Goal: Task Accomplishment & Management: Use online tool/utility

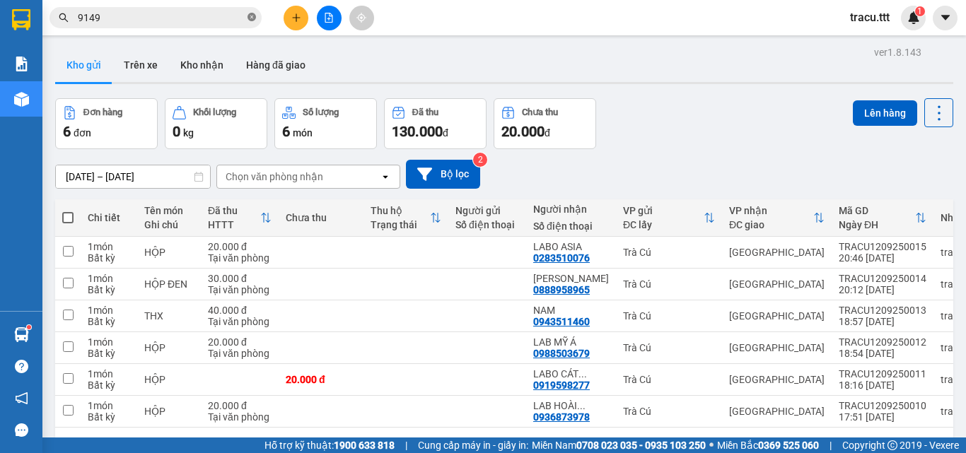
click at [253, 11] on span at bounding box center [251, 17] width 8 height 13
click at [253, 11] on span at bounding box center [251, 18] width 8 height 16
click at [224, 19] on input "text" at bounding box center [161, 18] width 167 height 16
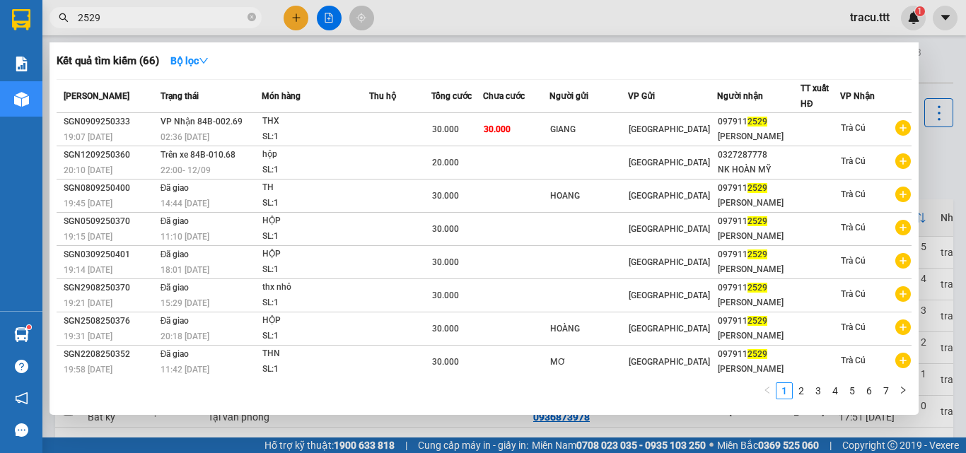
type input "2529"
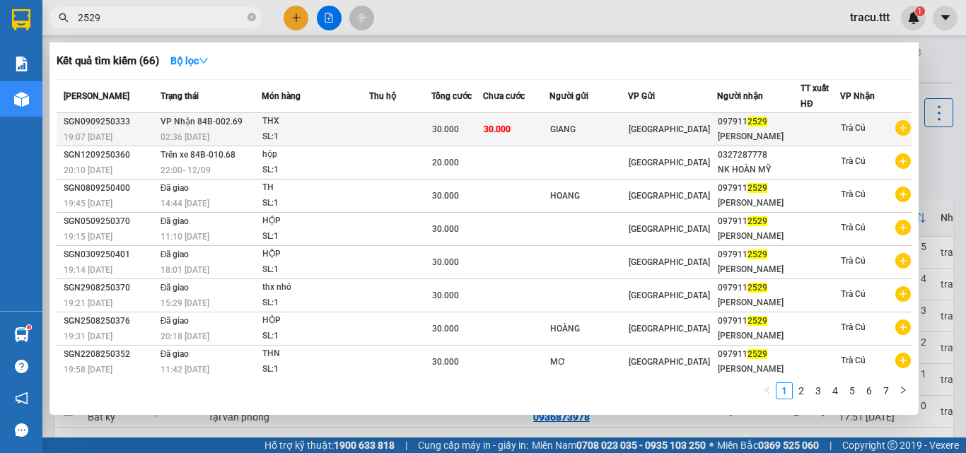
click at [341, 124] on div "THX" at bounding box center [315, 122] width 106 height 16
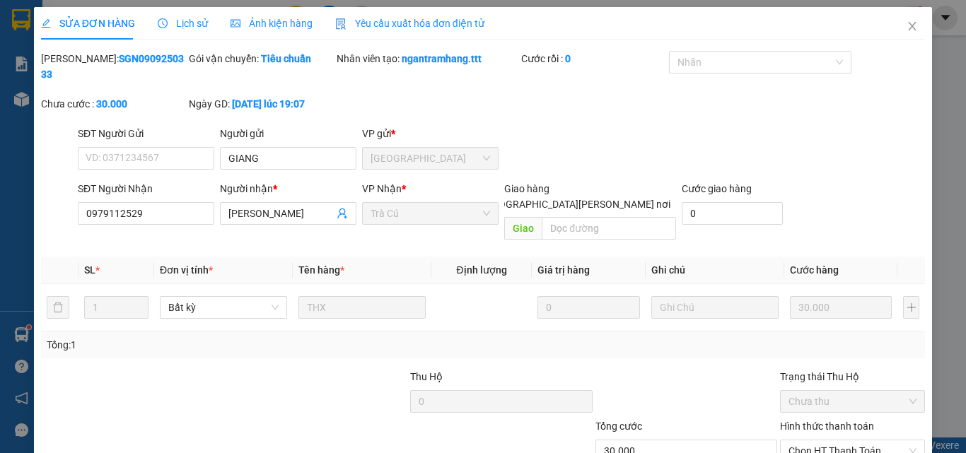
type input "GIANG"
type input "0979112529"
type input "[PERSON_NAME]"
type input "30.000"
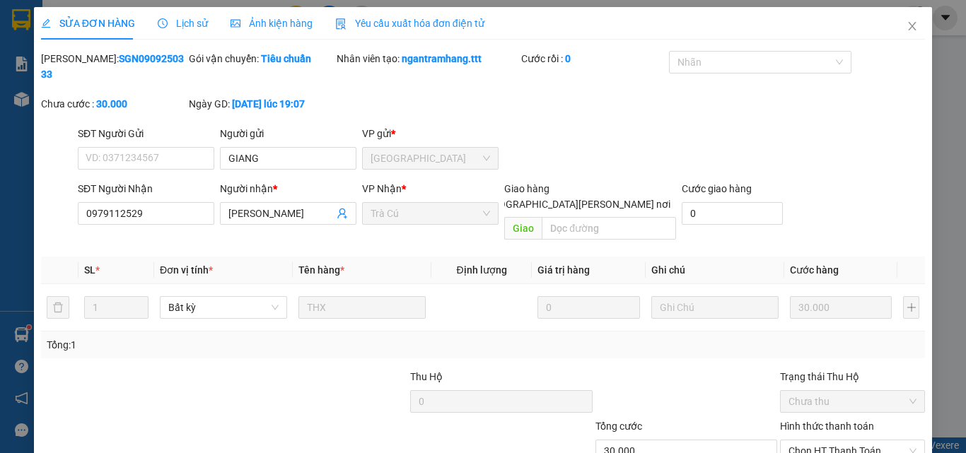
drag, startPoint x: 953, startPoint y: 285, endPoint x: 911, endPoint y: 361, distance: 86.4
click at [953, 333] on div "SỬA ĐƠN HÀNG Lịch sử [PERSON_NAME] hàng Yêu cầu xuất [PERSON_NAME] điện tử Tota…" at bounding box center [483, 226] width 966 height 453
click at [907, 21] on icon "close" at bounding box center [912, 26] width 11 height 11
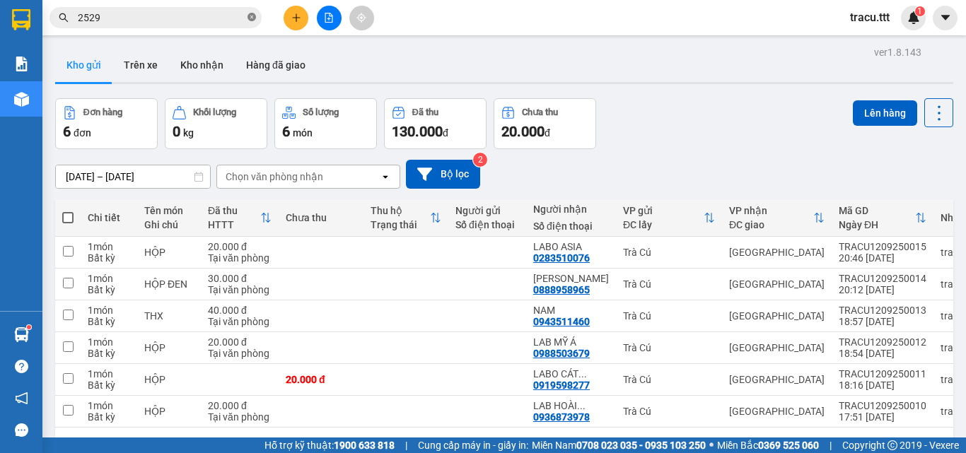
click at [252, 17] on icon "close-circle" at bounding box center [251, 17] width 8 height 8
click at [332, 21] on icon "file-add" at bounding box center [329, 18] width 10 height 10
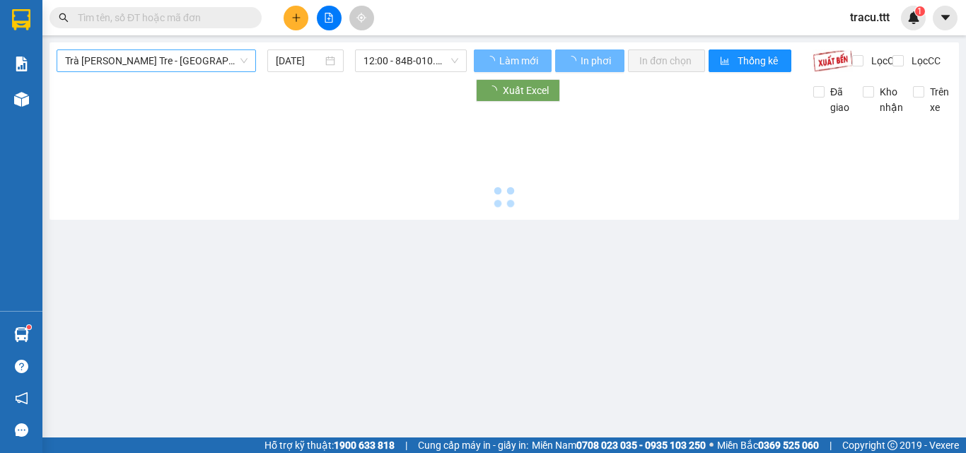
click at [213, 64] on span "Trà [PERSON_NAME] Tre - [GEOGRAPHIC_DATA]" at bounding box center [156, 60] width 182 height 21
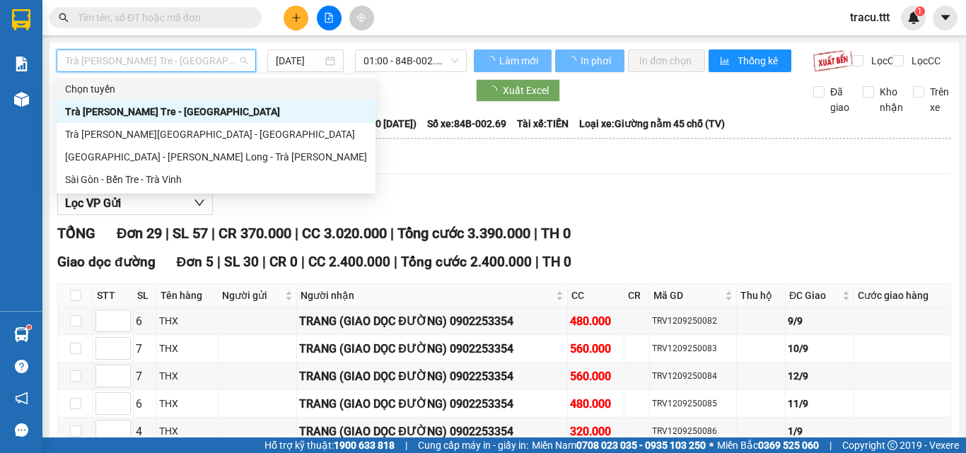
click at [184, 180] on div "Sài Gòn - Bến Tre - Trà Vinh" at bounding box center [216, 180] width 302 height 16
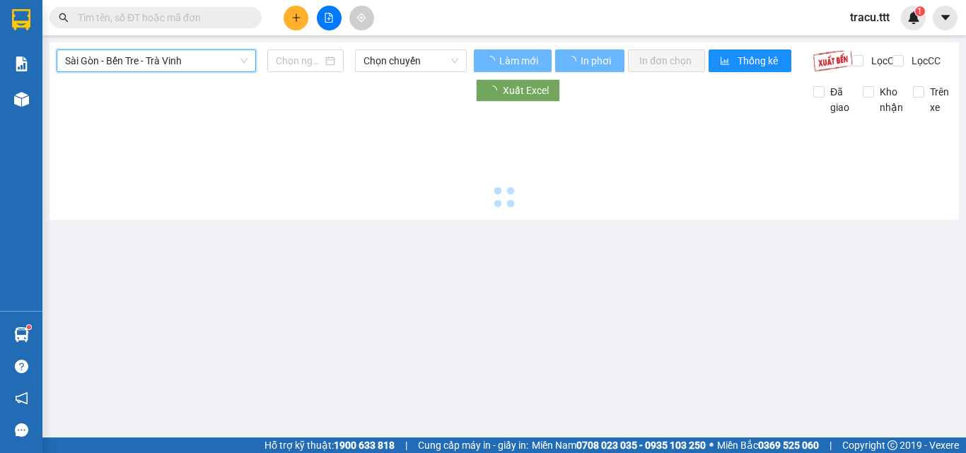
type input "[DATE]"
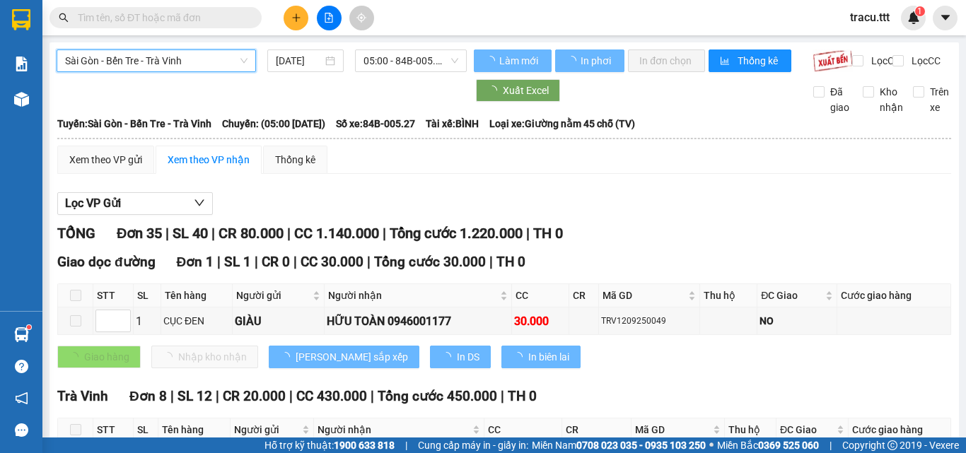
click at [404, 66] on span "05:00 - 84B-005.27" at bounding box center [410, 60] width 95 height 21
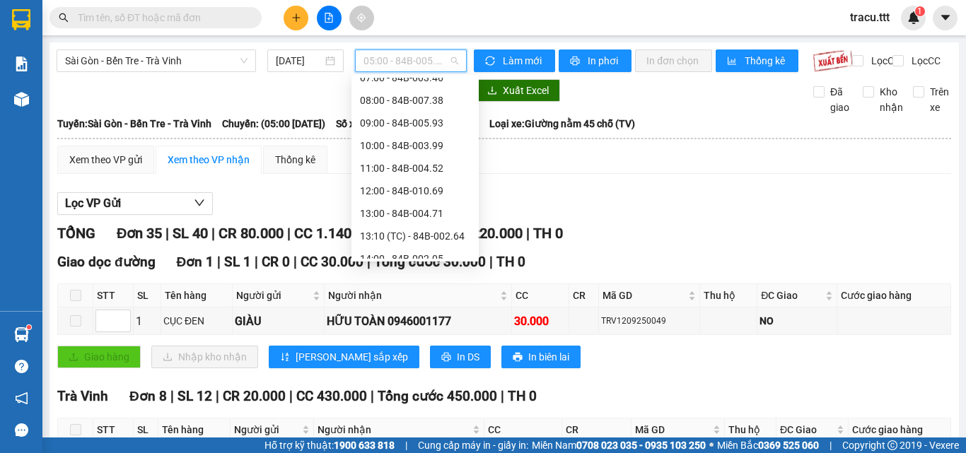
scroll to position [108, 0]
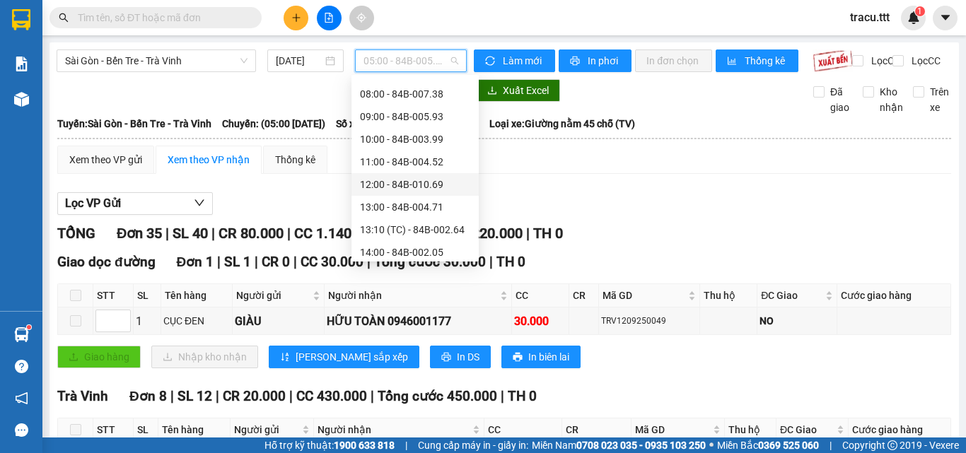
click at [430, 194] on div "12:00 - 84B-010.69" at bounding box center [414, 184] width 127 height 23
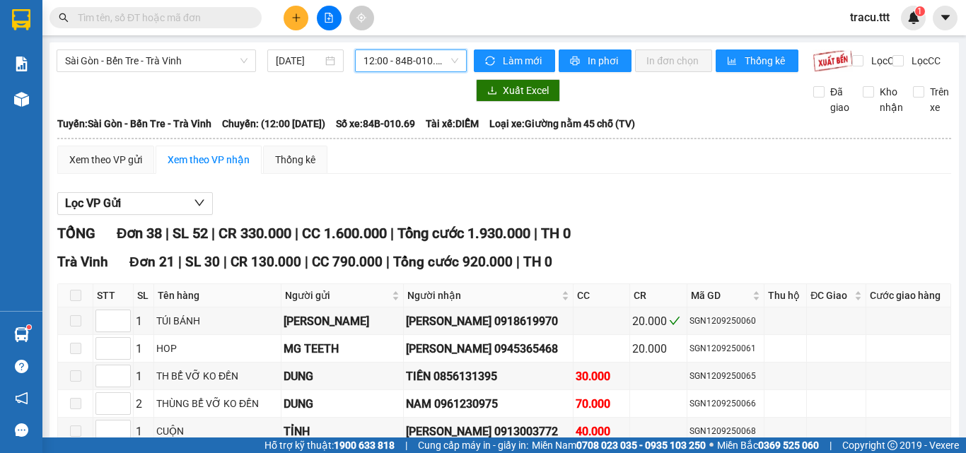
click at [400, 61] on span "12:00 - 84B-010.69" at bounding box center [410, 60] width 95 height 21
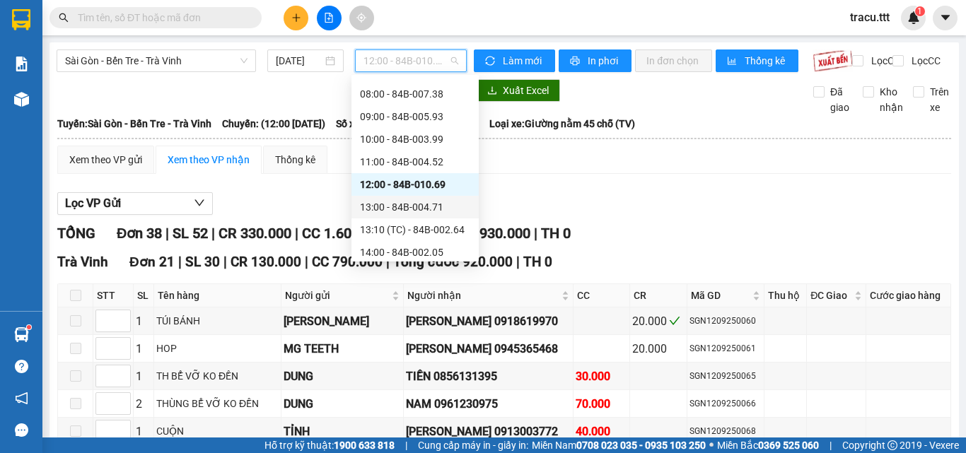
click at [426, 203] on div "13:00 - 84B-004.71" at bounding box center [415, 207] width 110 height 16
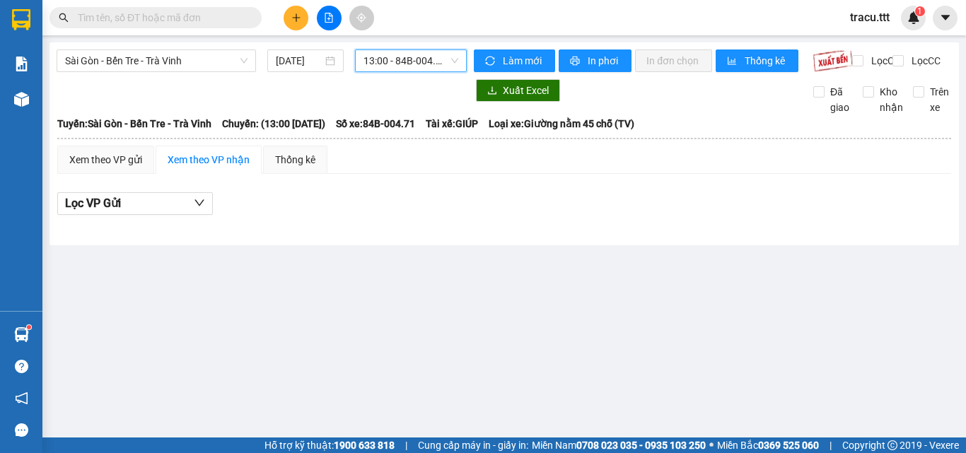
click at [395, 55] on span "13:00 - 84B-004.71" at bounding box center [410, 60] width 95 height 21
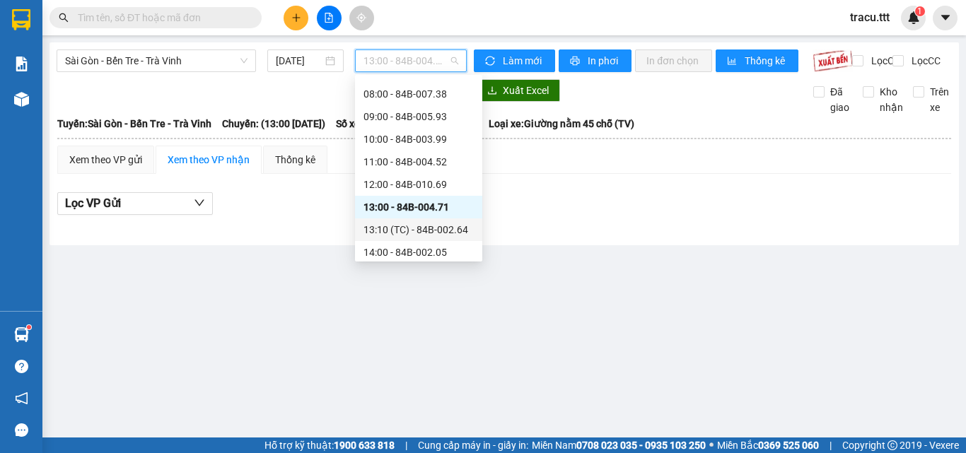
click at [424, 228] on div "13:10 (TC) - 84B-002.64" at bounding box center [418, 230] width 110 height 16
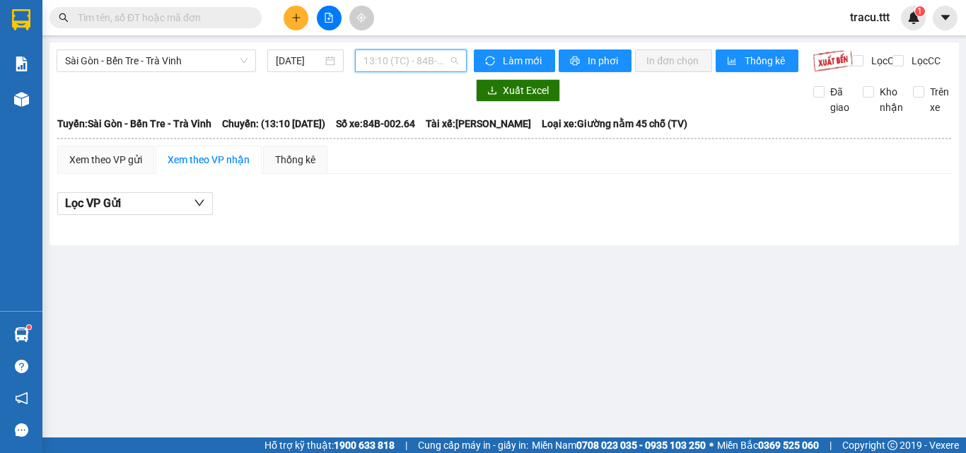
click at [438, 66] on span "13:10 (TC) - 84B-002.64" at bounding box center [410, 60] width 95 height 21
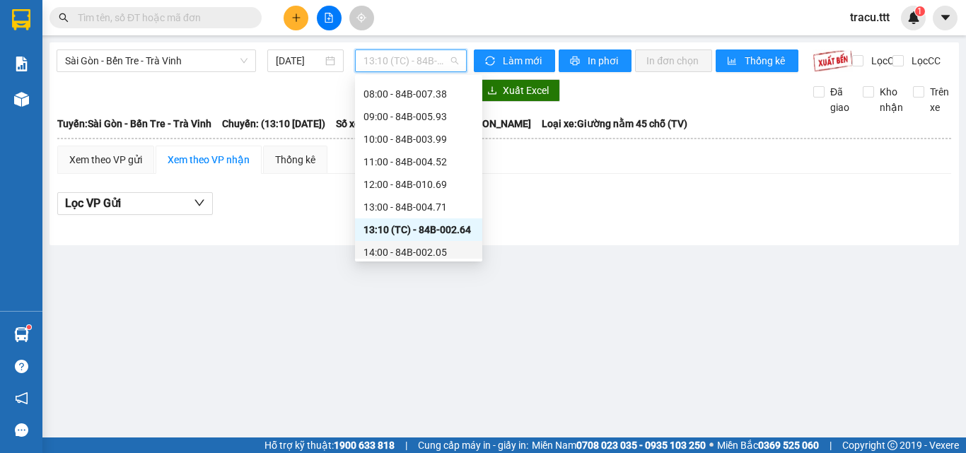
click at [433, 255] on div "14:00 - 84B-002.05" at bounding box center [418, 253] width 110 height 16
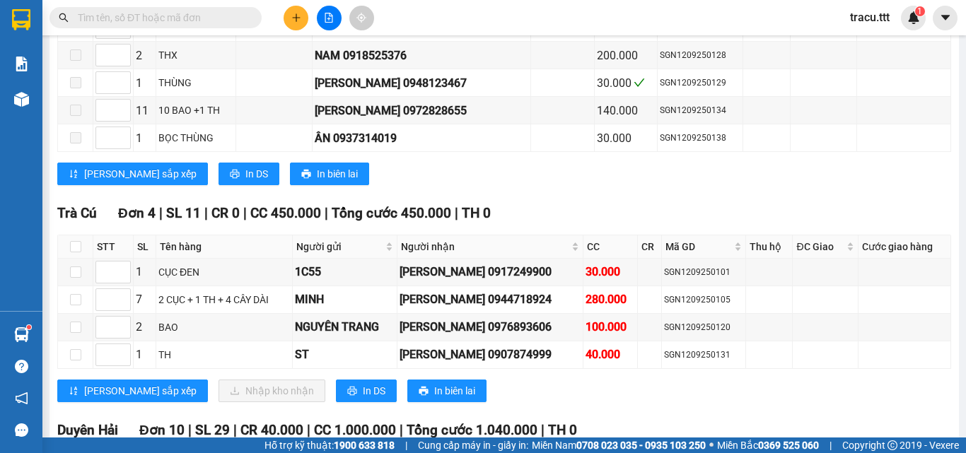
scroll to position [991, 0]
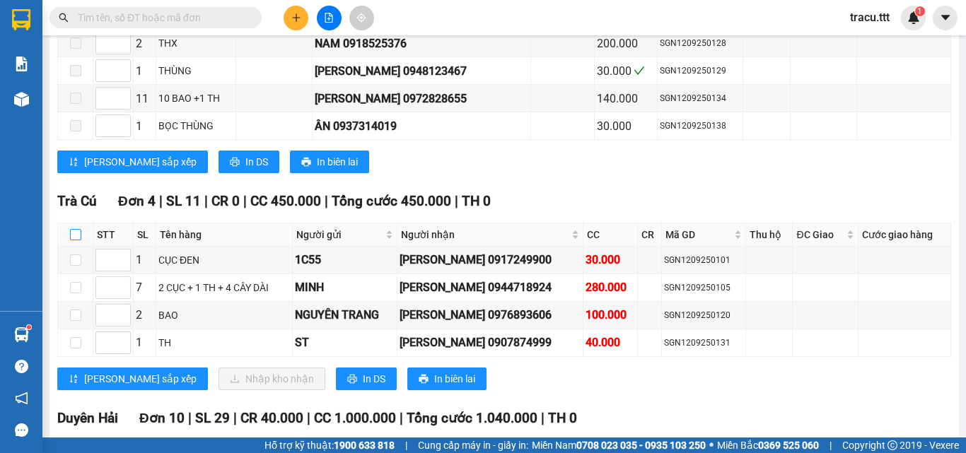
click at [72, 240] on input "checkbox" at bounding box center [75, 234] width 11 height 11
checkbox input "true"
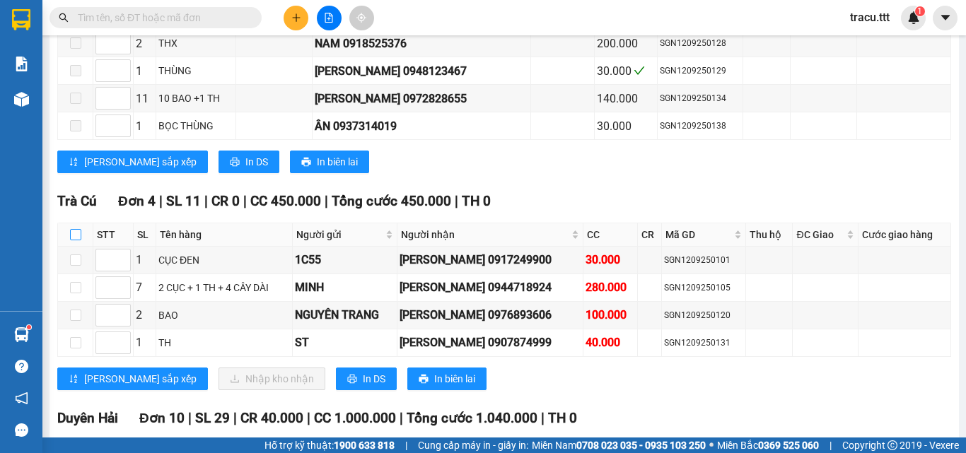
checkbox input "true"
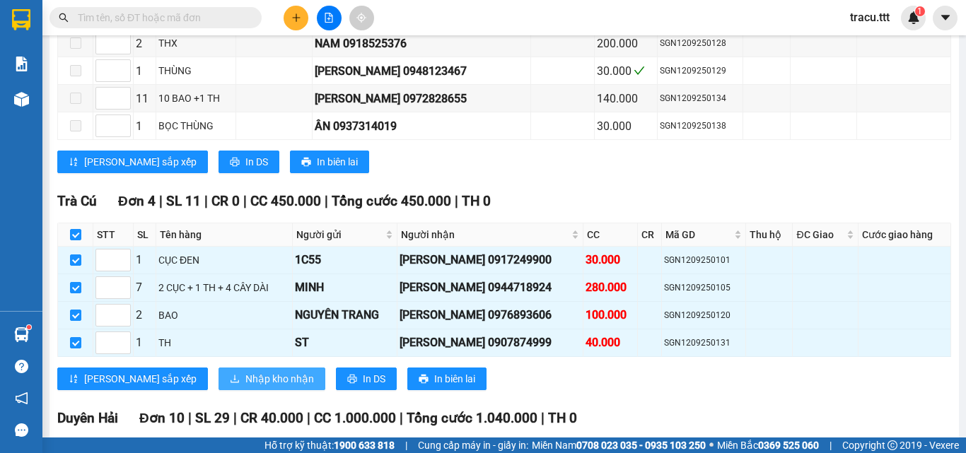
click at [245, 387] on span "Nhập kho nhận" at bounding box center [279, 379] width 69 height 16
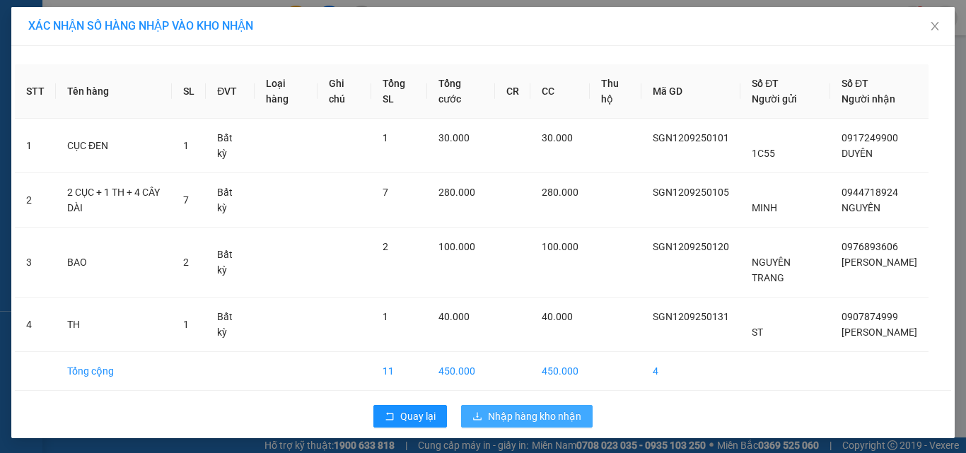
click at [556, 410] on span "Nhập hàng kho nhận" at bounding box center [534, 417] width 93 height 16
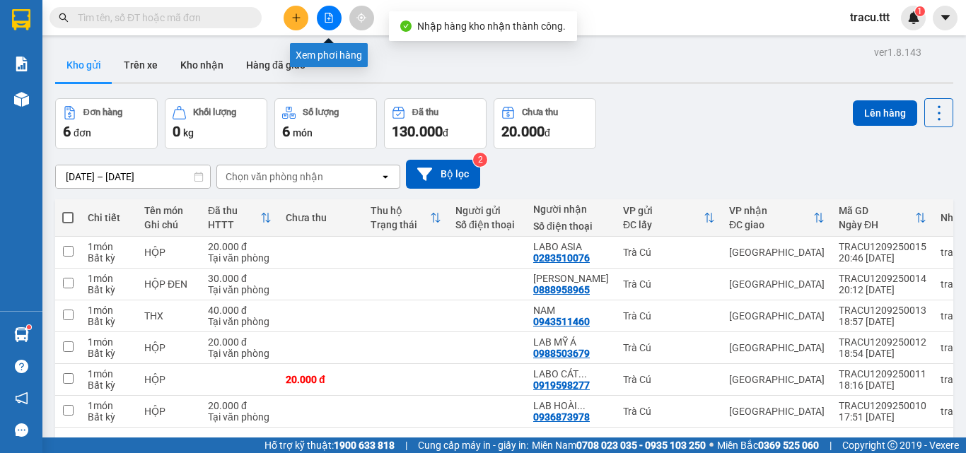
click at [332, 25] on button at bounding box center [329, 18] width 25 height 25
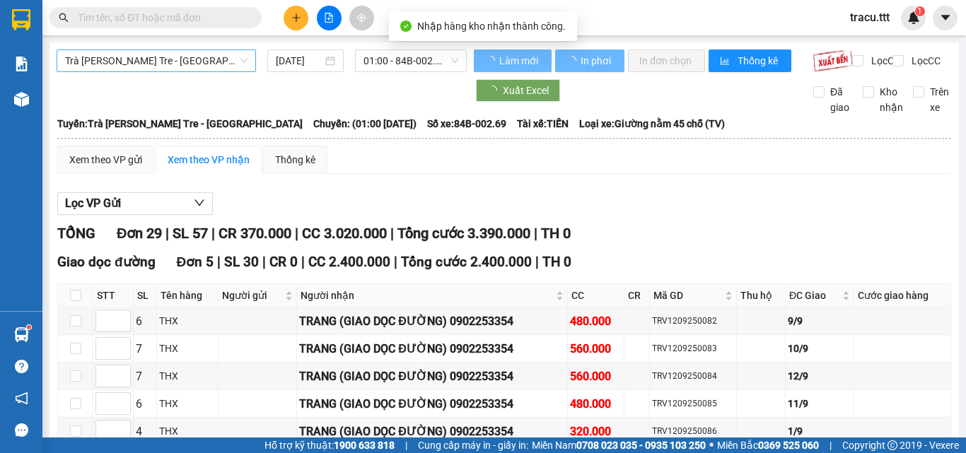
click at [163, 54] on span "Trà [PERSON_NAME] Tre - [GEOGRAPHIC_DATA]" at bounding box center [156, 60] width 182 height 21
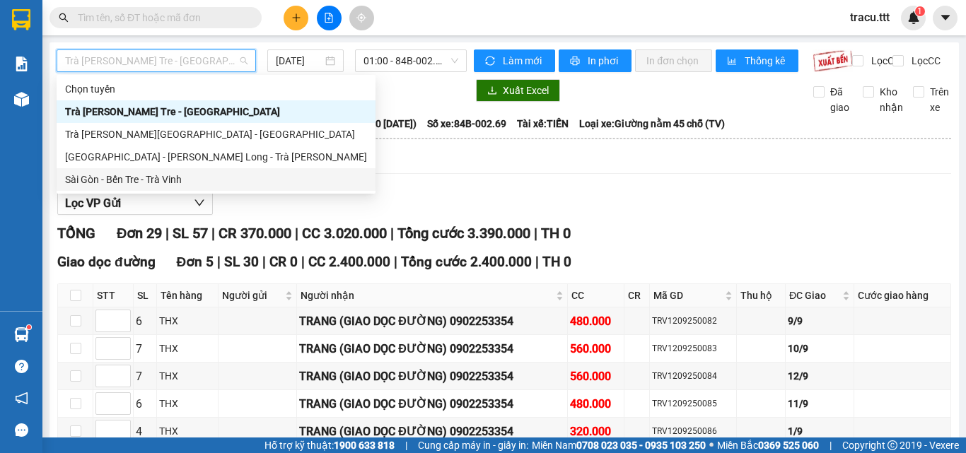
click at [156, 180] on div "Sài Gòn - Bến Tre - Trà Vinh" at bounding box center [216, 180] width 302 height 16
type input "[DATE]"
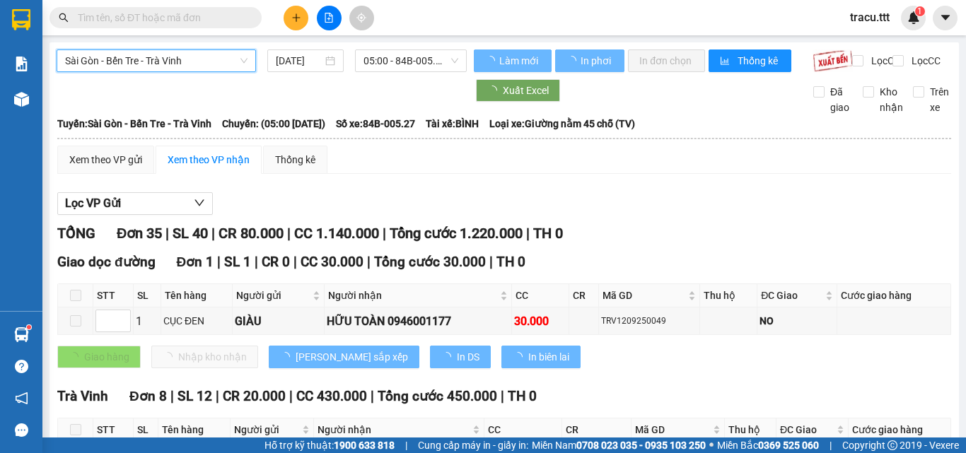
click at [386, 64] on span "05:00 - 84B-005.27" at bounding box center [410, 60] width 95 height 21
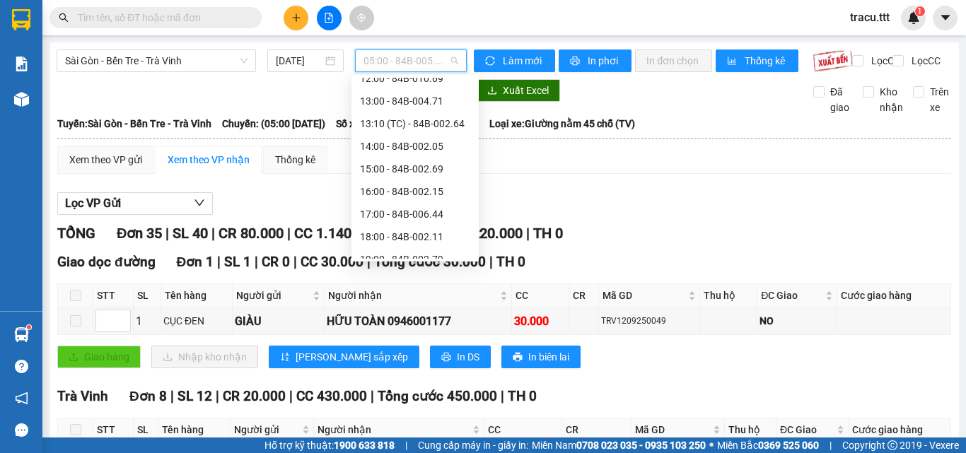
scroll to position [216, 0]
click at [450, 147] on div "14:00 - 84B-002.05" at bounding box center [415, 144] width 110 height 16
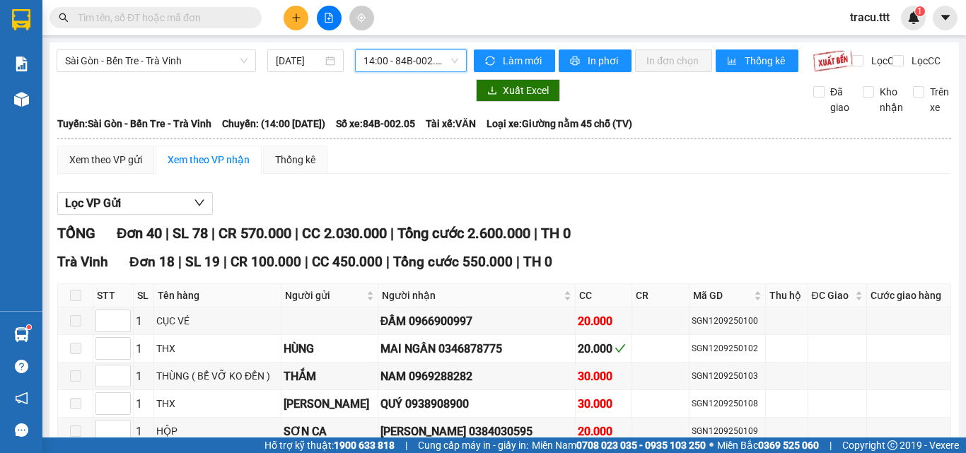
click at [425, 65] on span "14:00 - 84B-002.05" at bounding box center [410, 60] width 95 height 21
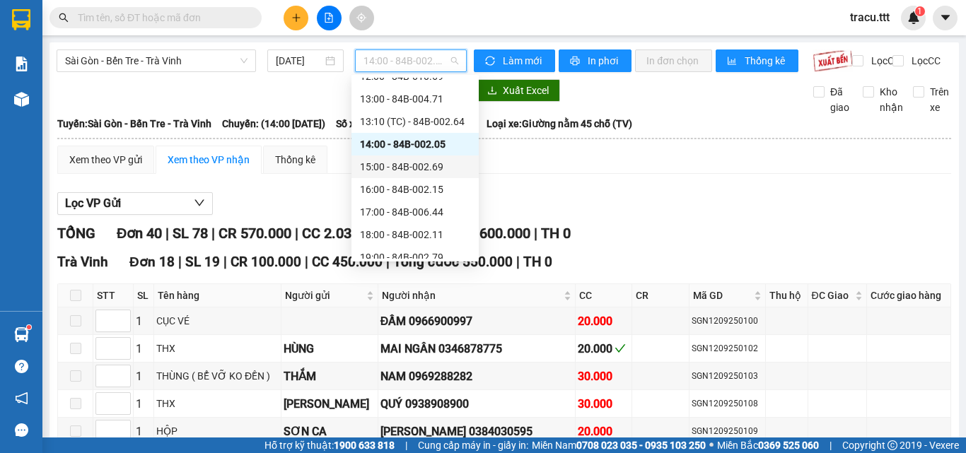
click at [427, 169] on div "15:00 - 84B-002.69" at bounding box center [415, 167] width 110 height 16
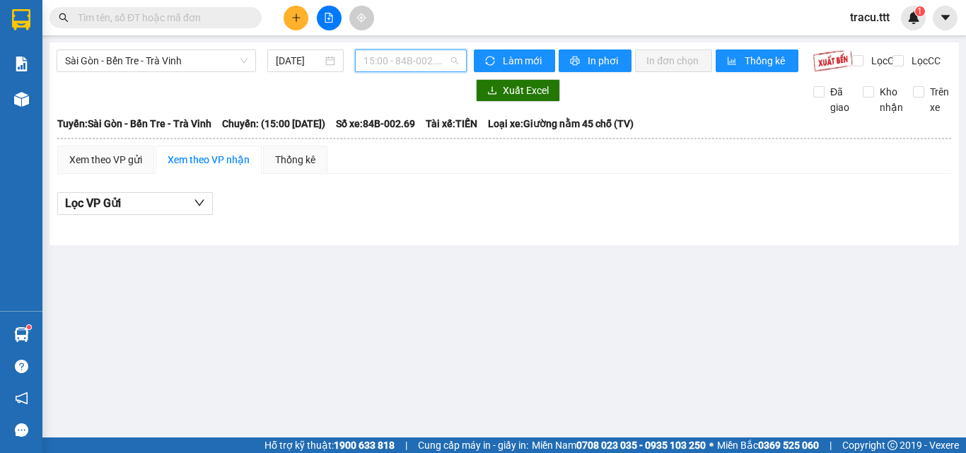
click at [441, 63] on span "15:00 - 84B-002.69" at bounding box center [410, 60] width 95 height 21
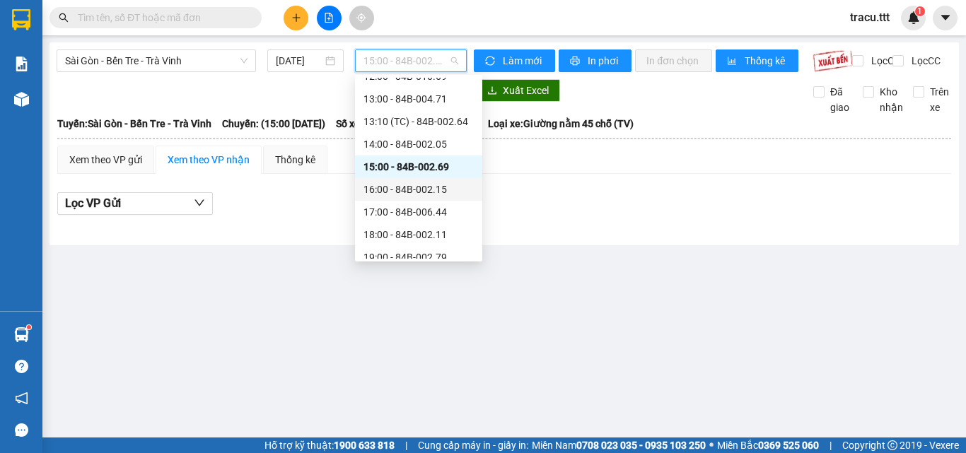
click at [434, 190] on div "16:00 - 84B-002.15" at bounding box center [418, 190] width 110 height 16
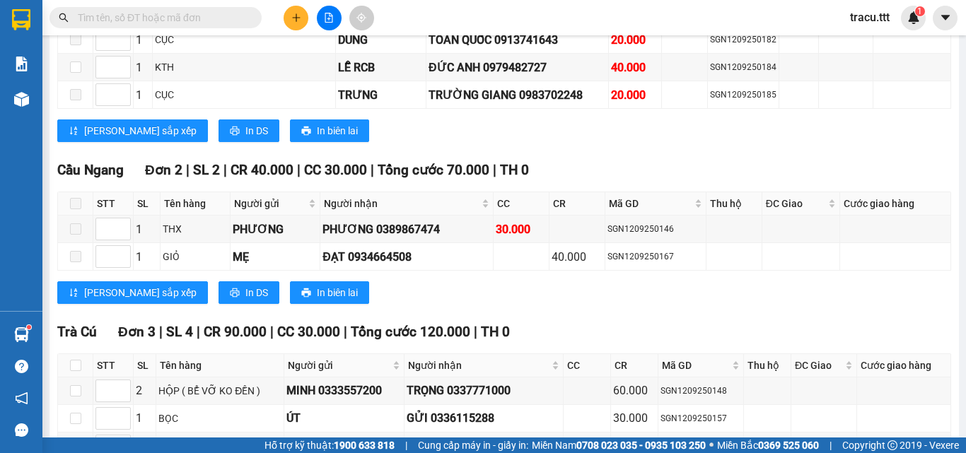
scroll to position [963, 0]
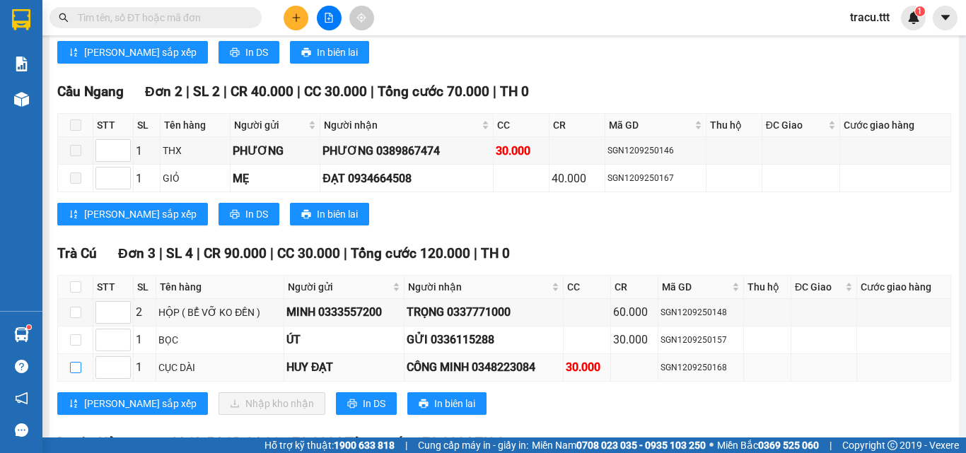
click at [71, 373] on input "checkbox" at bounding box center [75, 367] width 11 height 11
checkbox input "true"
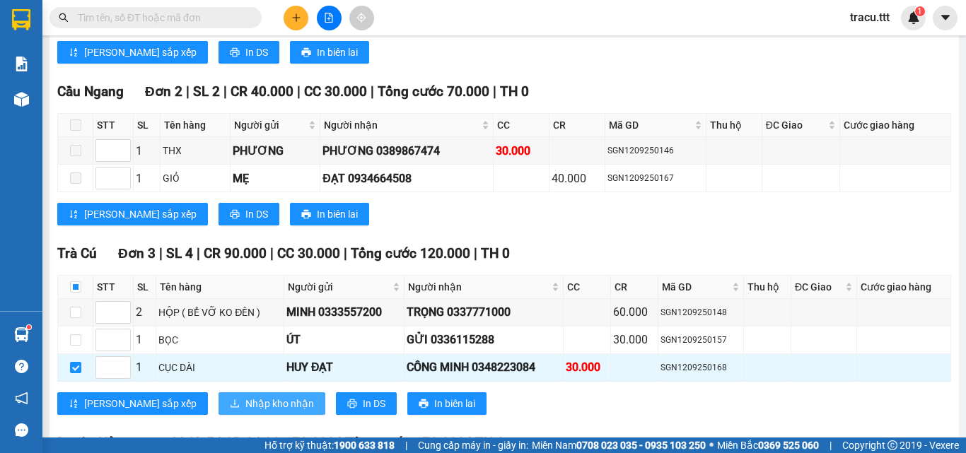
click at [245, 408] on span "Nhập kho nhận" at bounding box center [279, 404] width 69 height 16
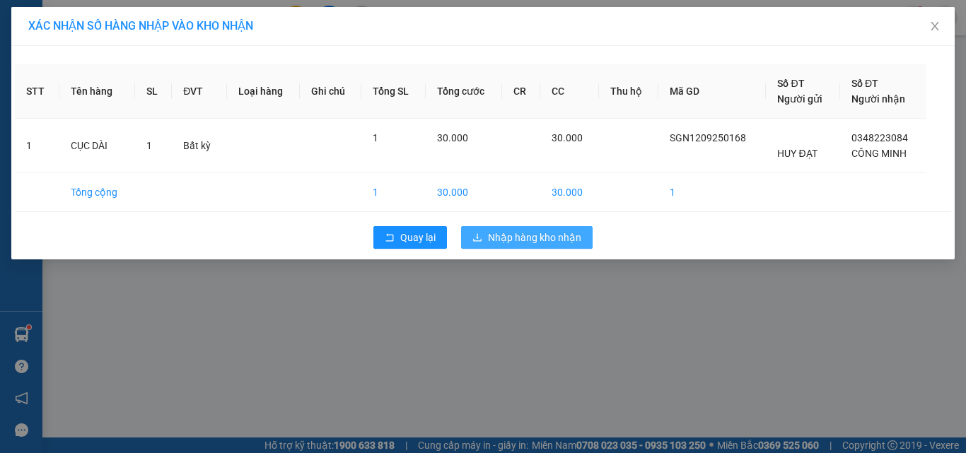
click at [519, 240] on span "Nhập hàng kho nhận" at bounding box center [534, 238] width 93 height 16
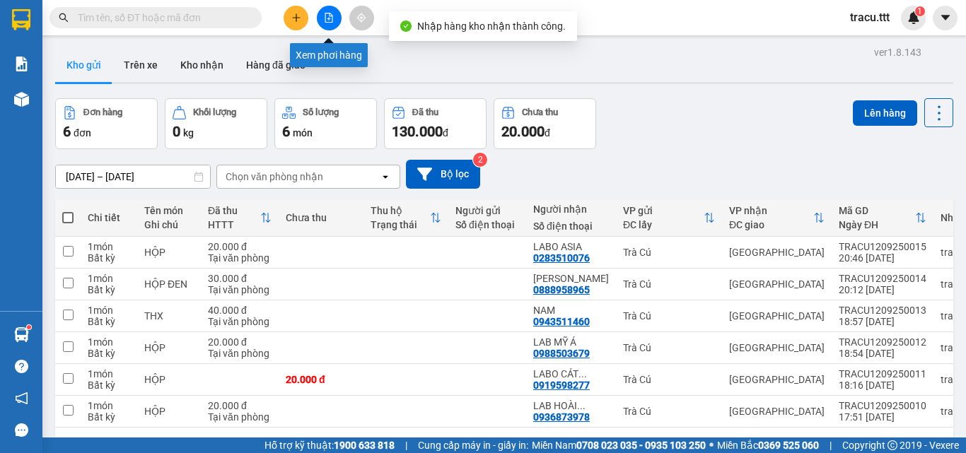
click at [331, 12] on button at bounding box center [329, 18] width 25 height 25
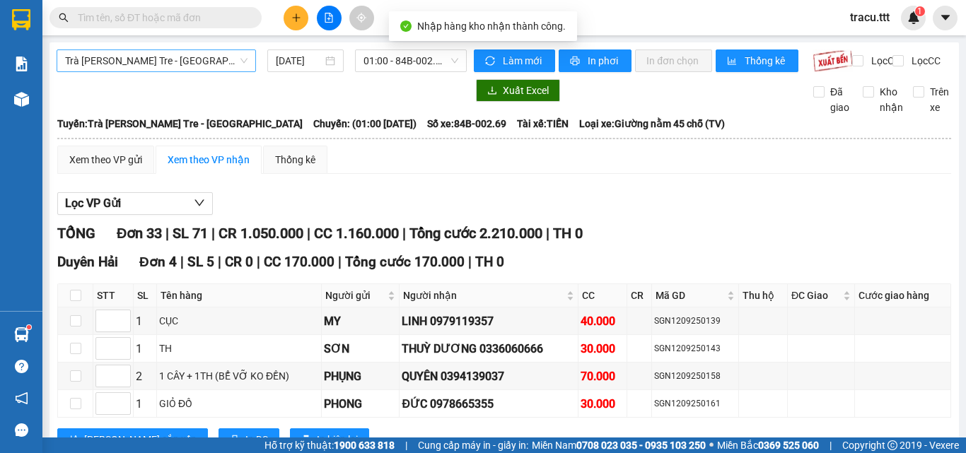
click at [247, 60] on div "Trà [PERSON_NAME] Tre - [GEOGRAPHIC_DATA]" at bounding box center [156, 60] width 199 height 23
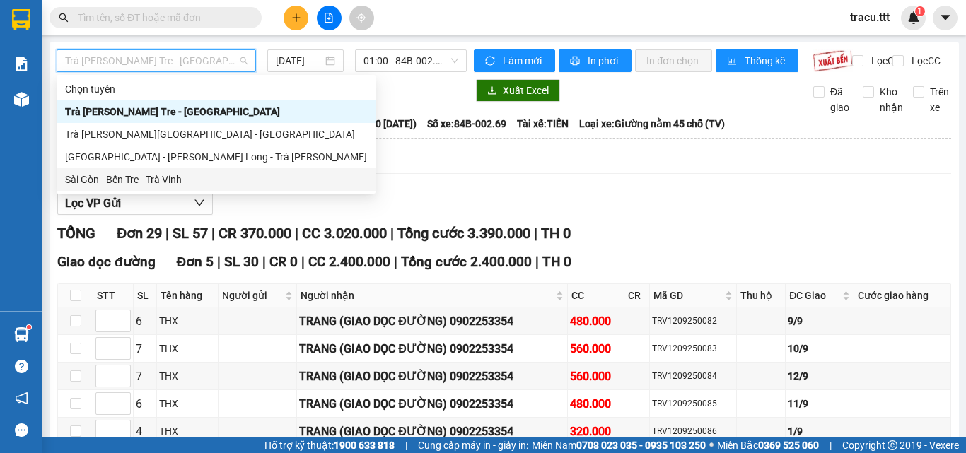
click at [174, 180] on div "Sài Gòn - Bến Tre - Trà Vinh" at bounding box center [216, 180] width 302 height 16
type input "[DATE]"
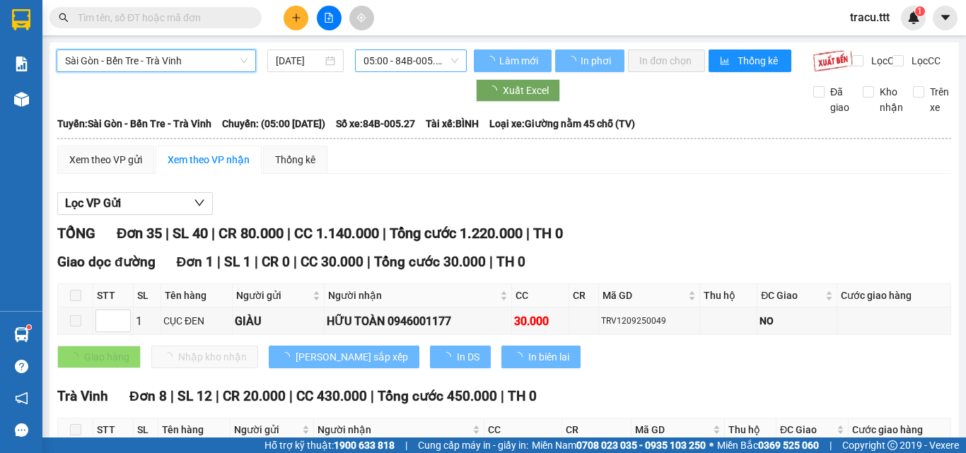
click at [395, 55] on span "05:00 - 84B-005.27" at bounding box center [410, 60] width 95 height 21
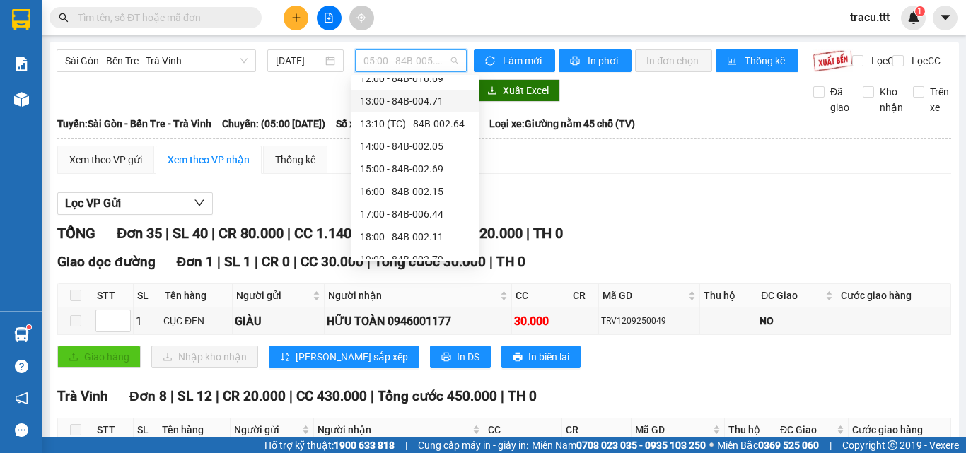
scroll to position [219, 0]
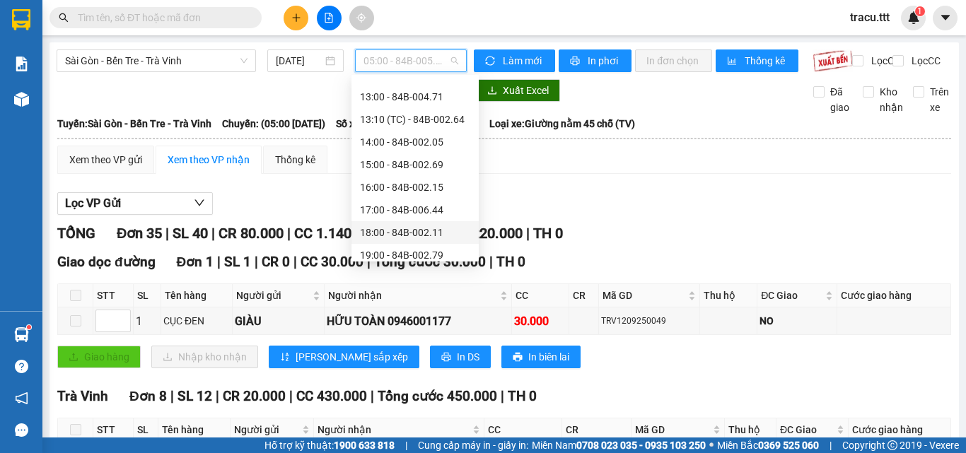
click at [422, 237] on div "18:00 - 84B-002.11" at bounding box center [415, 233] width 110 height 16
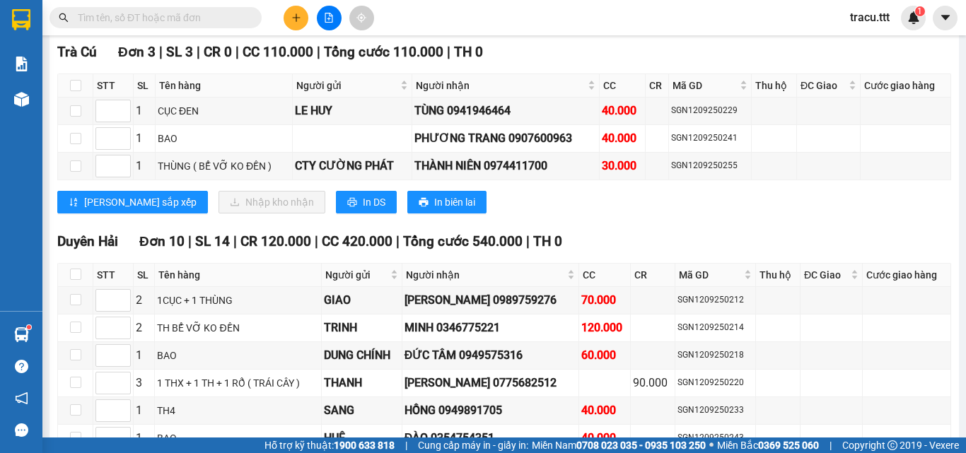
scroll to position [2065, 0]
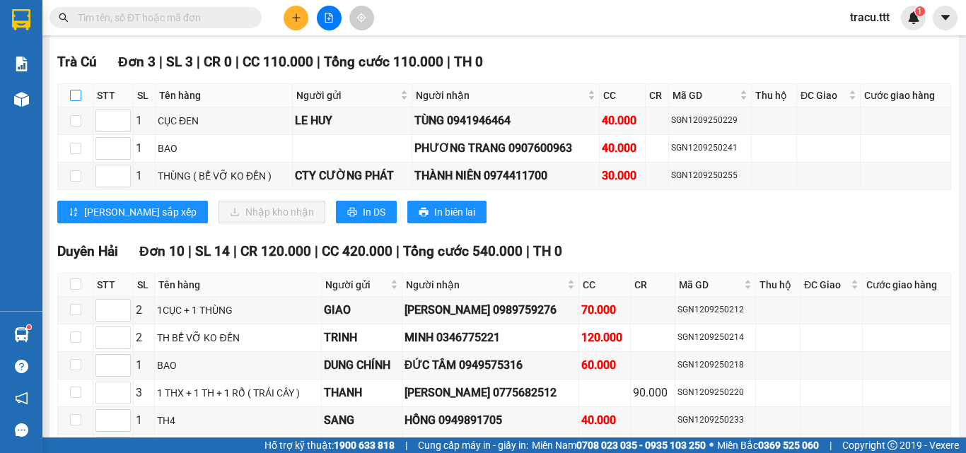
click at [77, 101] on input "checkbox" at bounding box center [75, 95] width 11 height 11
checkbox input "true"
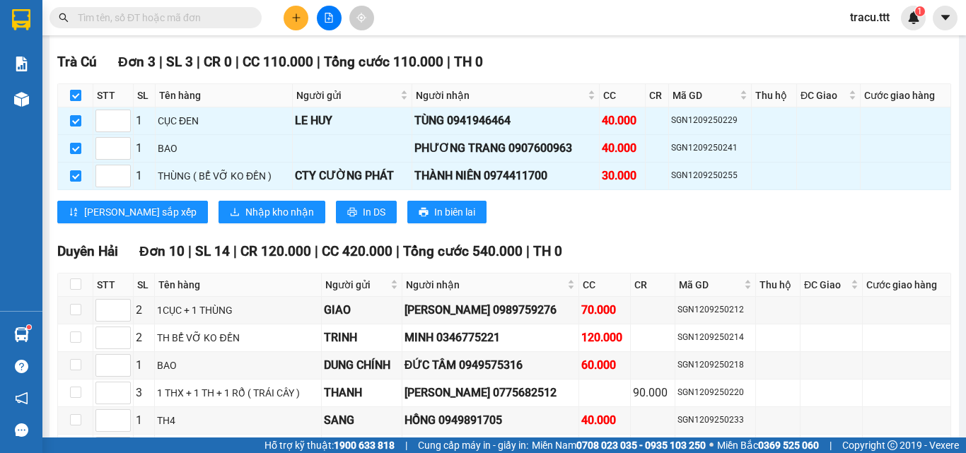
click at [72, 103] on label at bounding box center [75, 96] width 11 height 16
click at [72, 101] on input "checkbox" at bounding box center [75, 95] width 11 height 11
checkbox input "false"
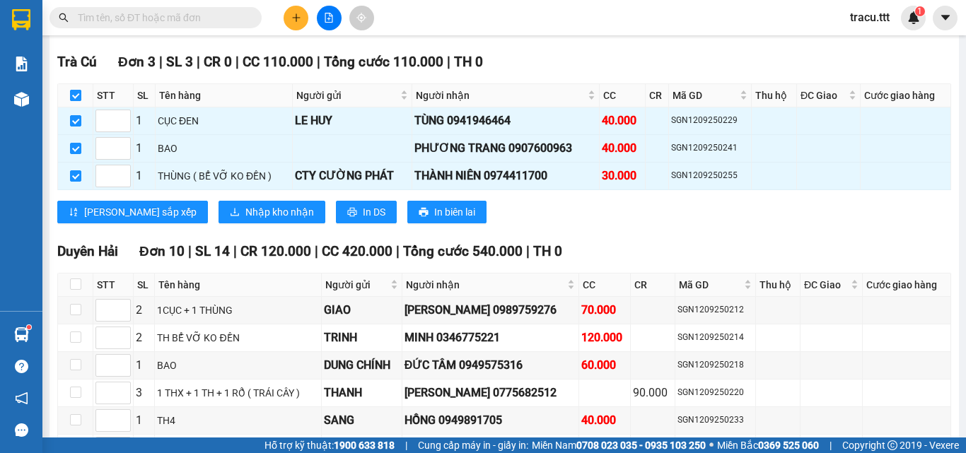
checkbox input "false"
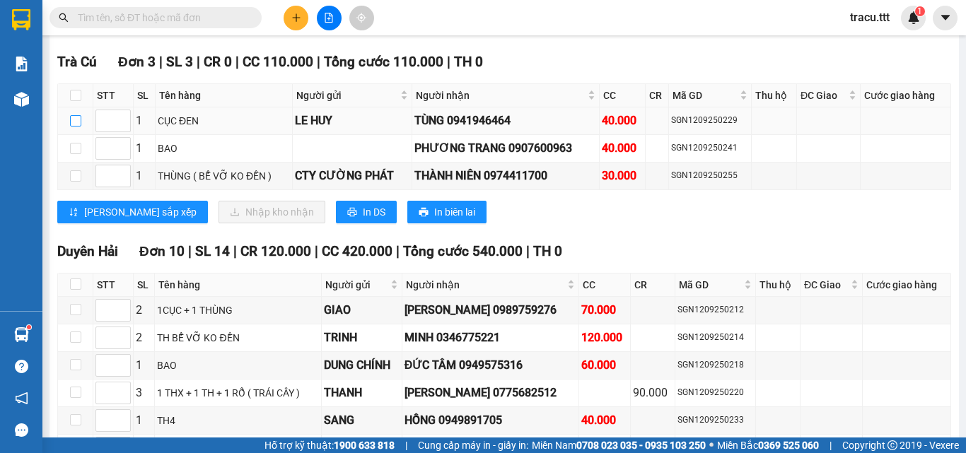
click at [71, 127] on input "checkbox" at bounding box center [75, 120] width 11 height 11
checkbox input "true"
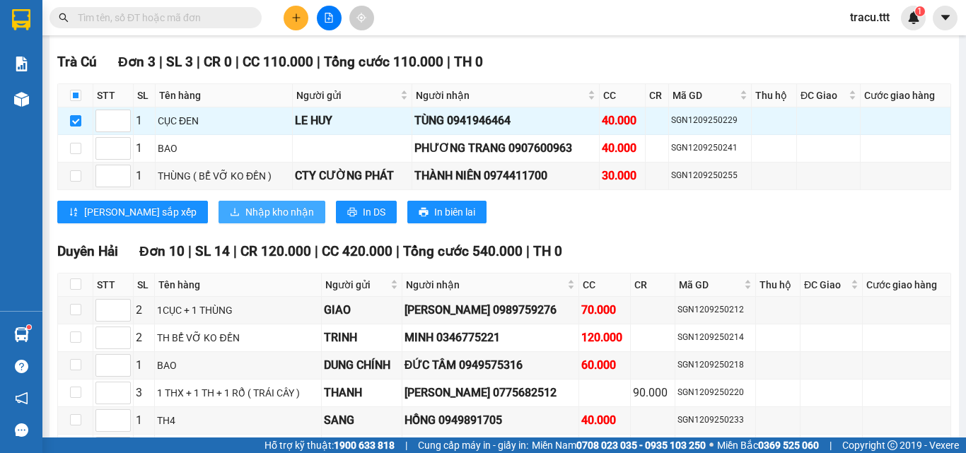
click at [245, 220] on span "Nhập kho nhận" at bounding box center [279, 212] width 69 height 16
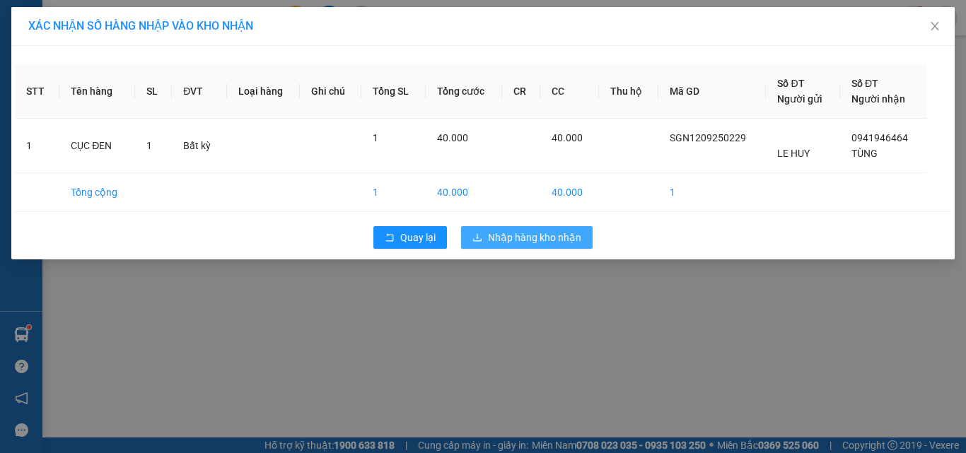
drag, startPoint x: 578, startPoint y: 222, endPoint x: 569, endPoint y: 235, distance: 15.3
click at [578, 223] on div "Quay lại Nhập hàng kho nhận" at bounding box center [483, 237] width 936 height 37
click at [564, 240] on span "Nhập hàng kho nhận" at bounding box center [534, 238] width 93 height 16
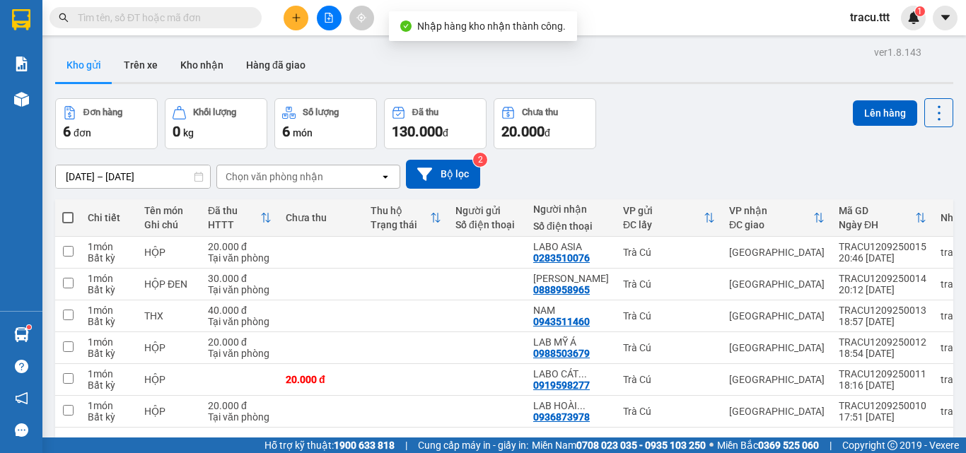
click at [232, 21] on input "text" at bounding box center [161, 18] width 167 height 16
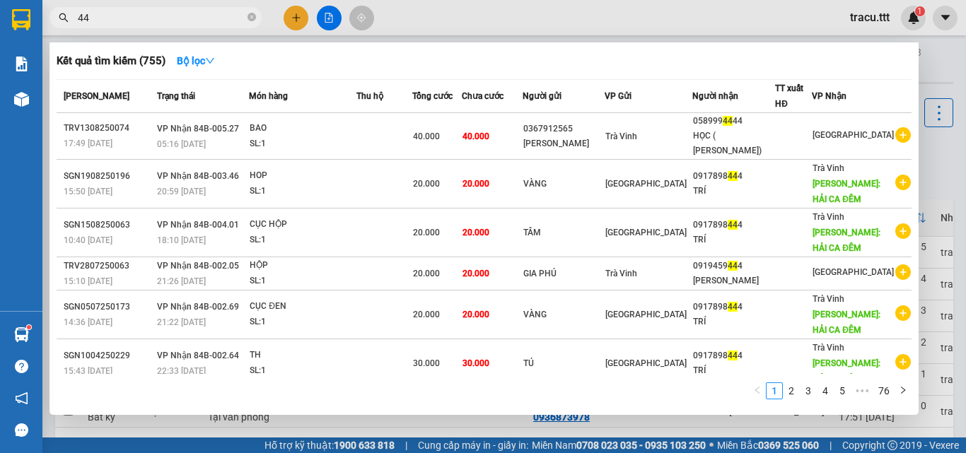
type input "4"
type input "3"
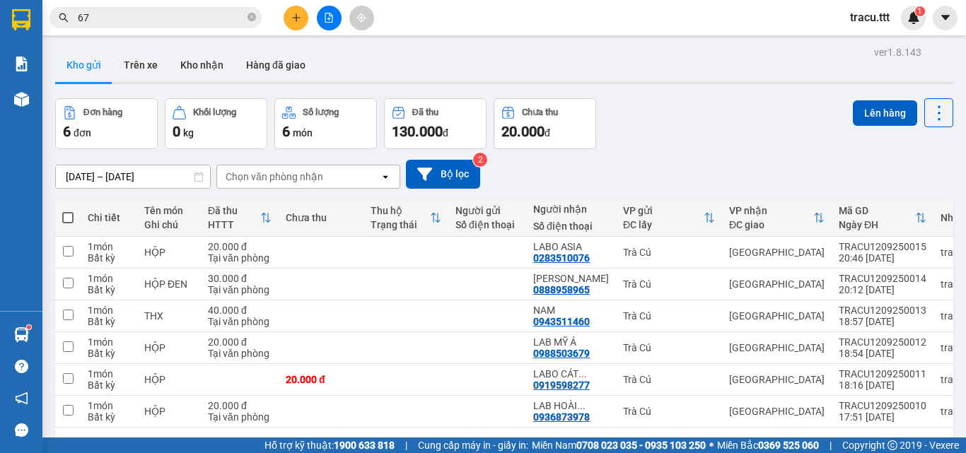
type input "678"
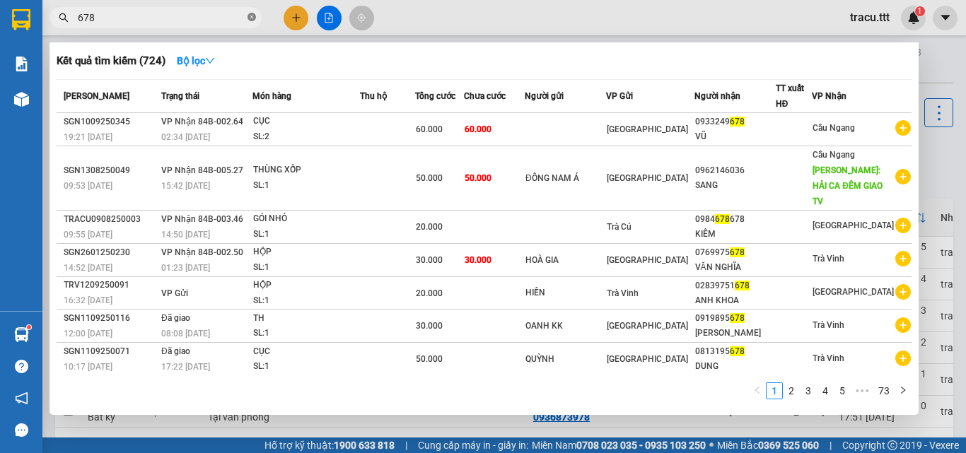
click at [251, 20] on icon "close-circle" at bounding box center [251, 17] width 8 height 8
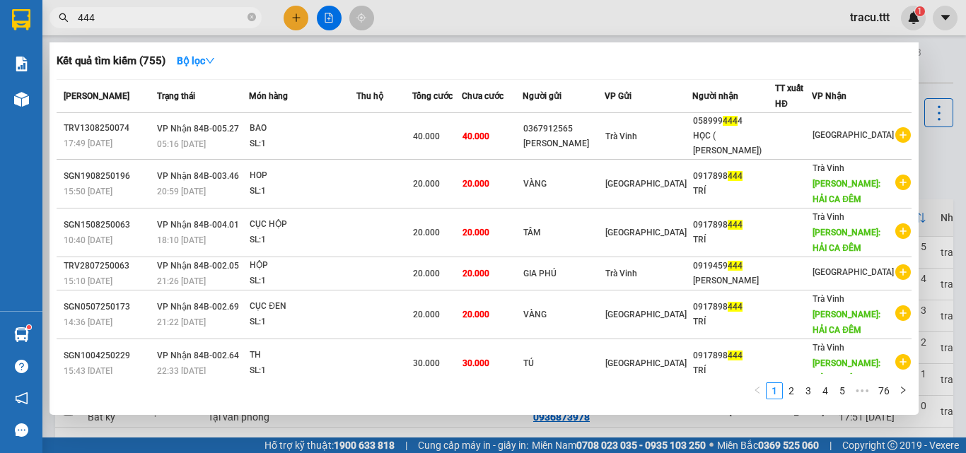
type input "444"
drag, startPoint x: 965, startPoint y: 256, endPoint x: 965, endPoint y: 327, distance: 71.4
click at [965, 327] on div at bounding box center [483, 226] width 966 height 453
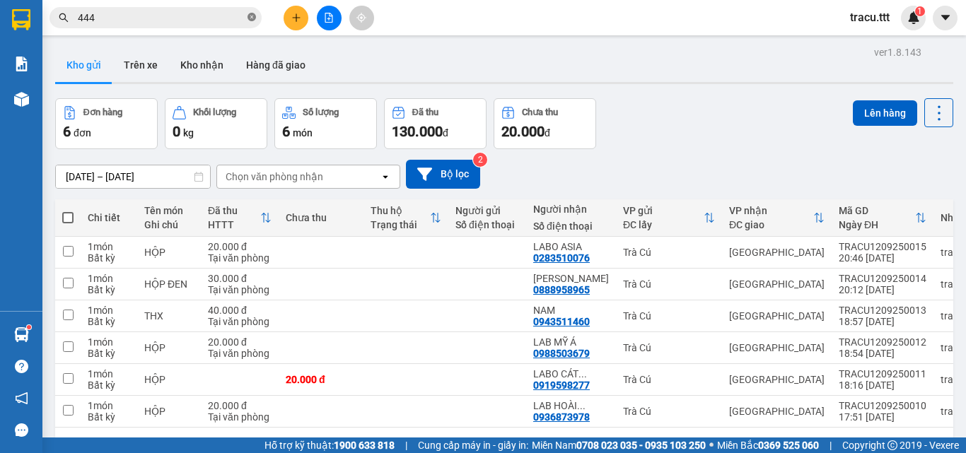
click at [252, 15] on icon "close-circle" at bounding box center [251, 17] width 8 height 8
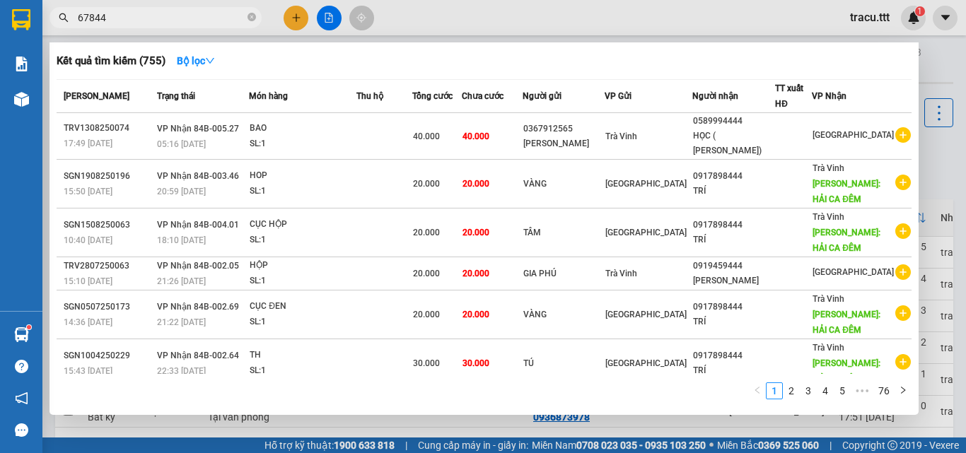
type input "678444"
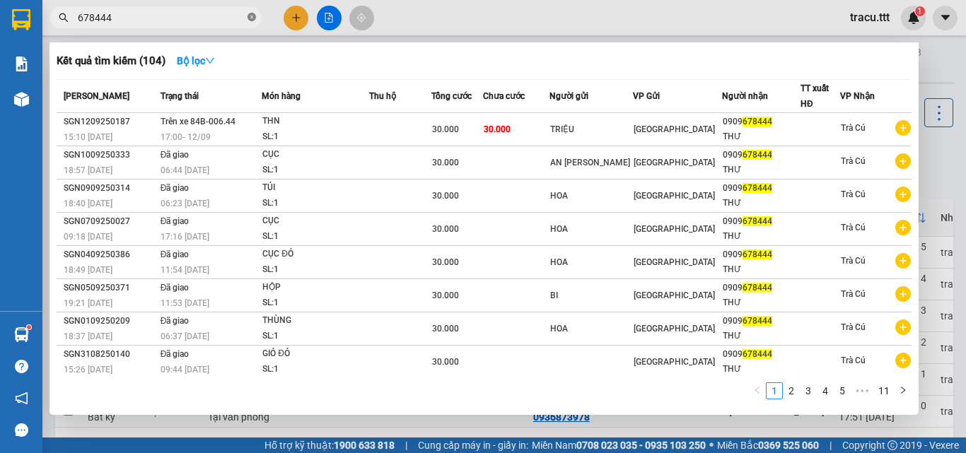
click at [250, 17] on icon "close-circle" at bounding box center [251, 17] width 8 height 8
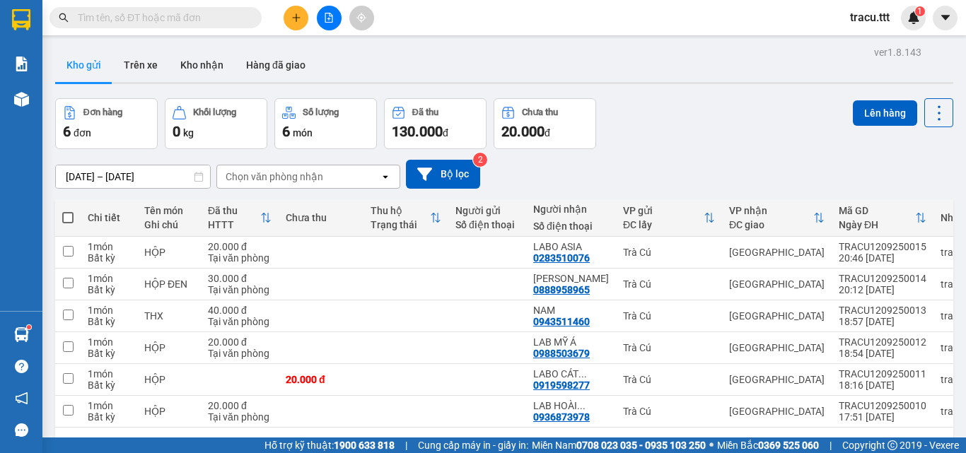
click at [330, 18] on icon "file-add" at bounding box center [329, 18] width 10 height 10
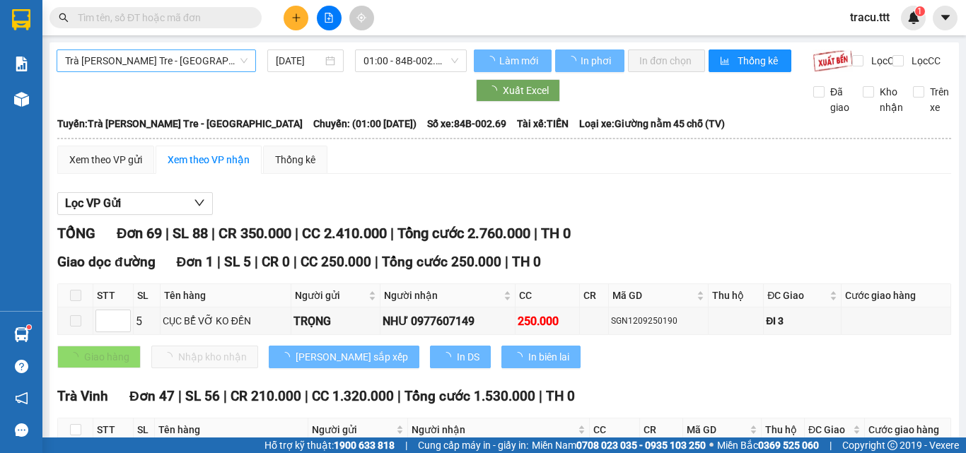
click at [192, 68] on span "Trà [PERSON_NAME] Tre - [GEOGRAPHIC_DATA]" at bounding box center [156, 60] width 182 height 21
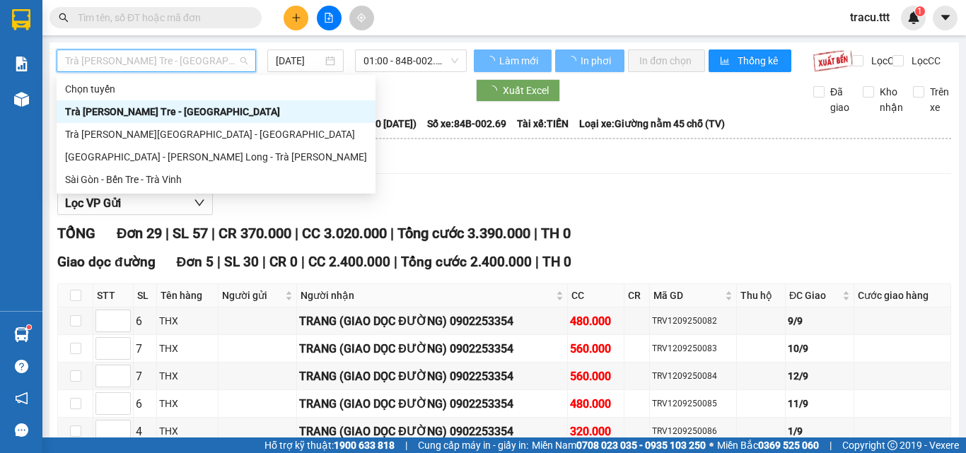
click at [158, 174] on div "Xem theo VP nhận" at bounding box center [209, 160] width 106 height 28
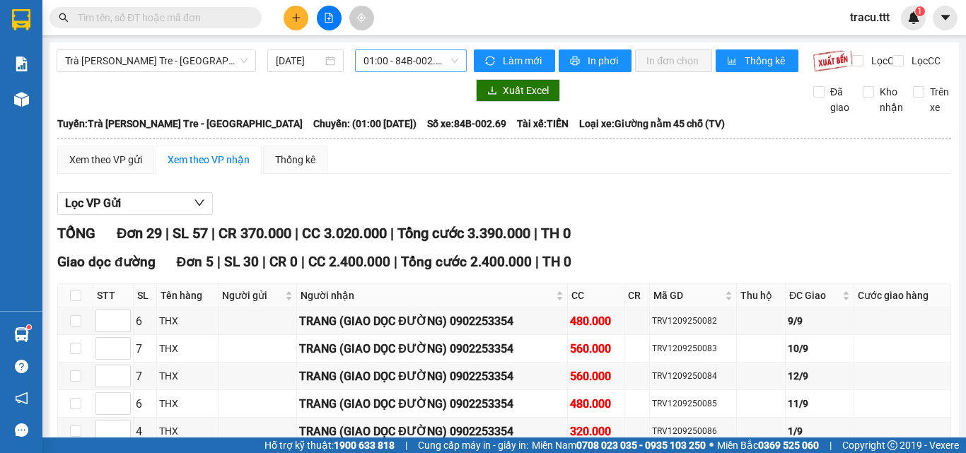
drag, startPoint x: 439, startPoint y: 58, endPoint x: 440, endPoint y: 66, distance: 7.8
click at [439, 59] on span "01:00 - 84B-002.69" at bounding box center [410, 60] width 95 height 21
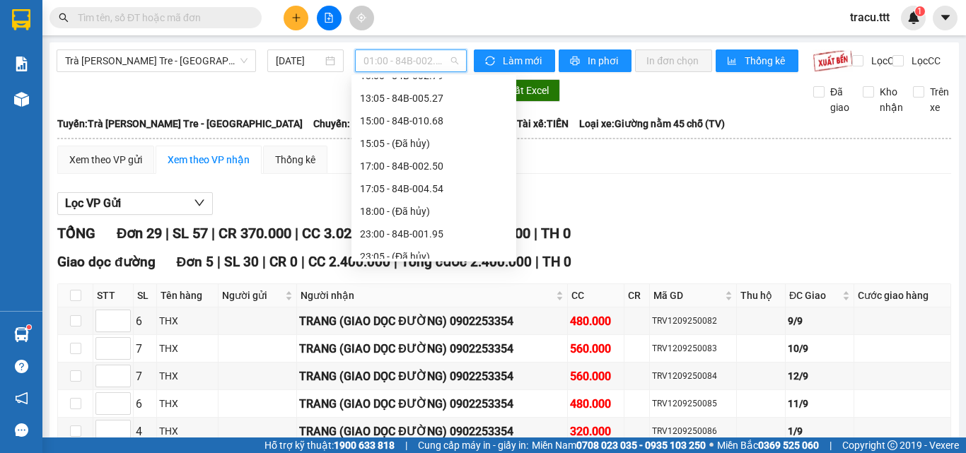
scroll to position [317, 0]
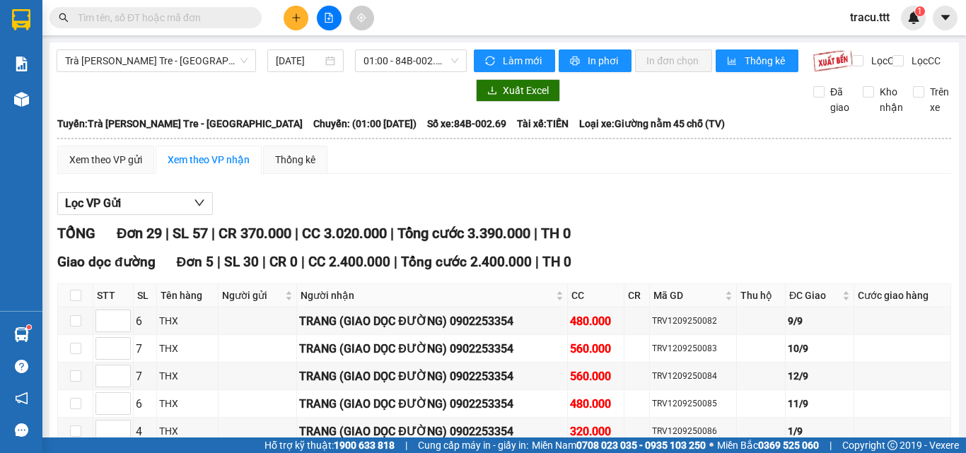
drag, startPoint x: 206, startPoint y: 61, endPoint x: 211, endPoint y: 81, distance: 21.3
click at [206, 62] on span "Trà [PERSON_NAME] Tre - [GEOGRAPHIC_DATA]" at bounding box center [156, 60] width 182 height 21
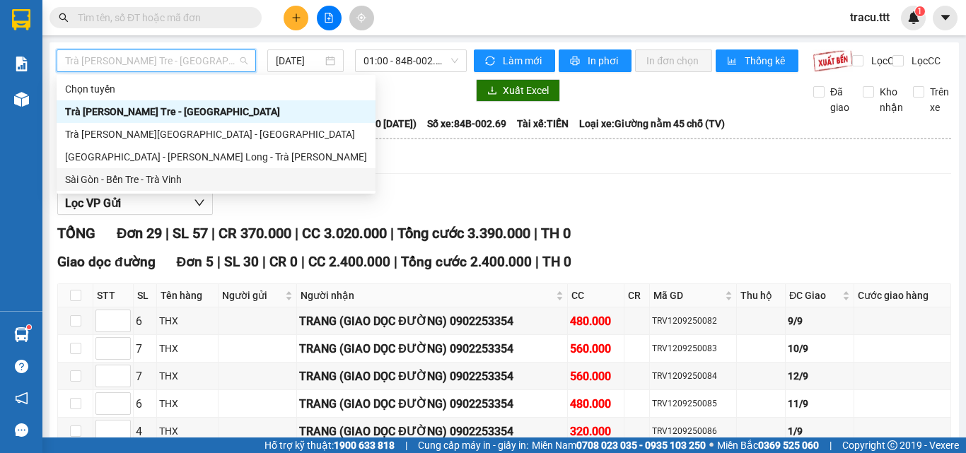
click at [190, 185] on div "Sài Gòn - Bến Tre - Trà Vinh" at bounding box center [216, 180] width 302 height 16
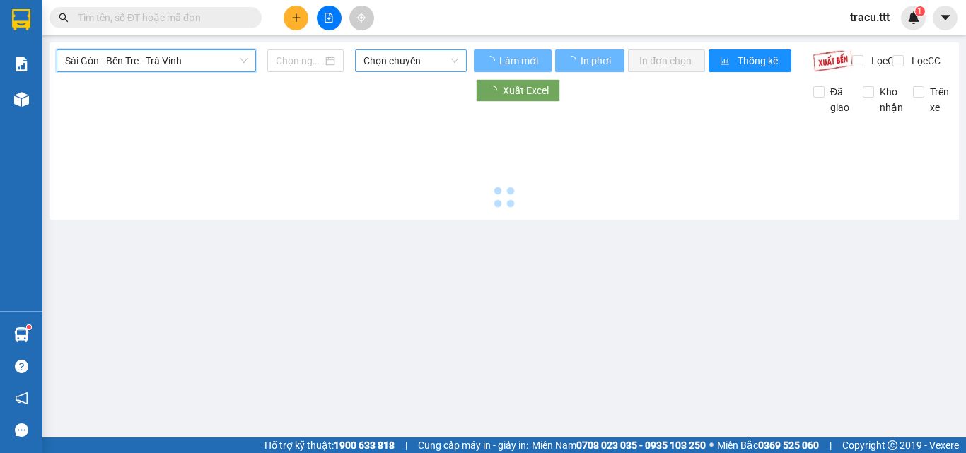
type input "[DATE]"
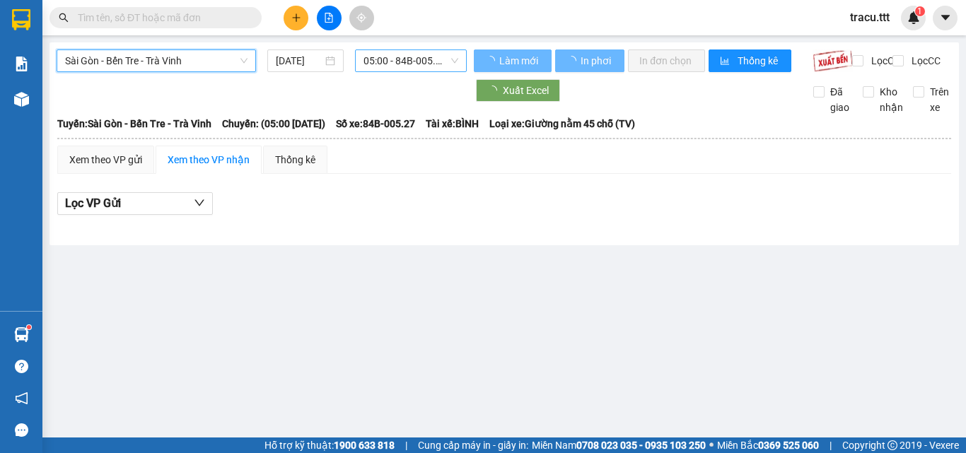
drag, startPoint x: 388, startPoint y: 60, endPoint x: 398, endPoint y: 73, distance: 16.1
click at [388, 62] on span "05:00 - 84B-005.27" at bounding box center [410, 60] width 95 height 21
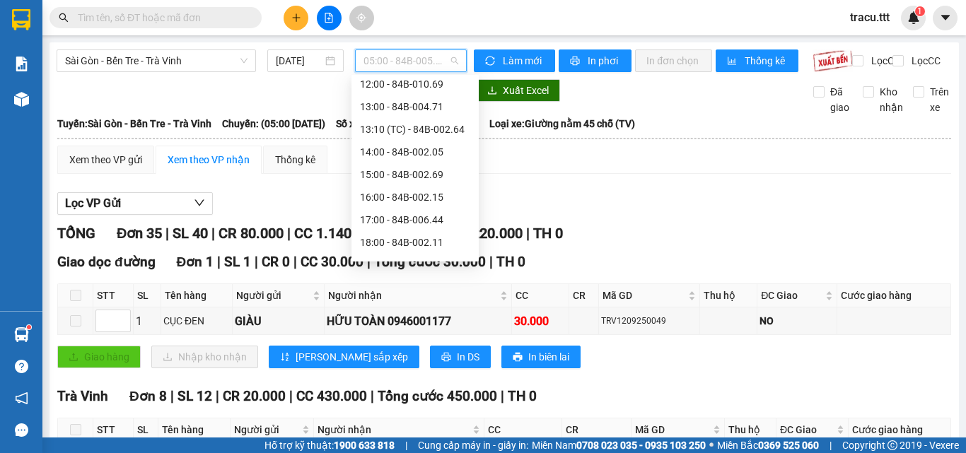
scroll to position [217, 0]
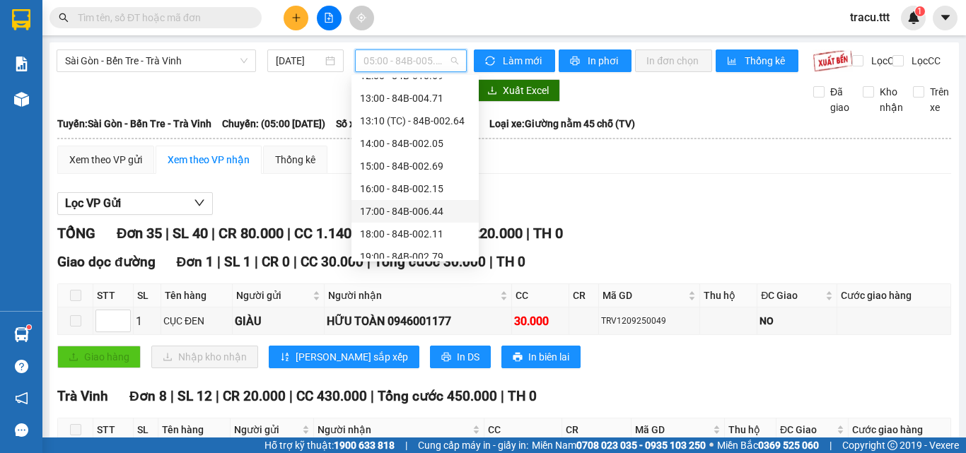
click at [431, 205] on div "17:00 - 84B-006.44" at bounding box center [415, 212] width 110 height 16
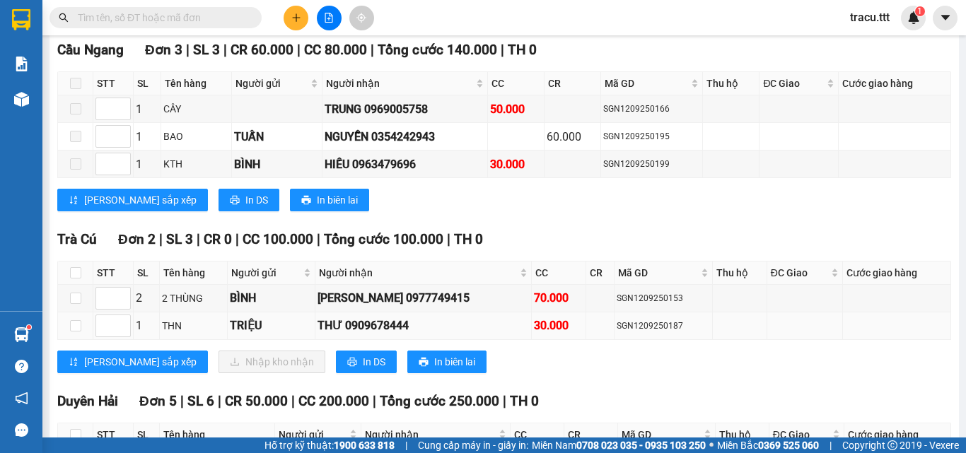
scroll to position [823, 0]
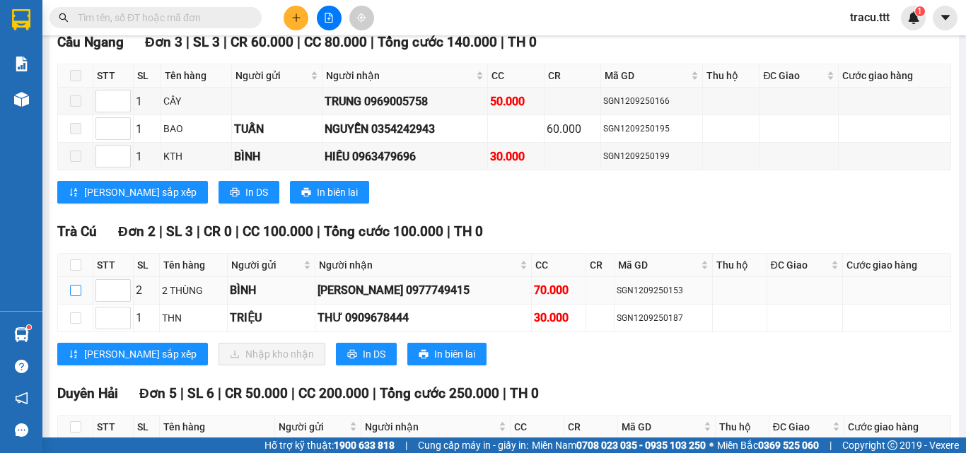
click at [78, 296] on input "checkbox" at bounding box center [75, 290] width 11 height 11
checkbox input "true"
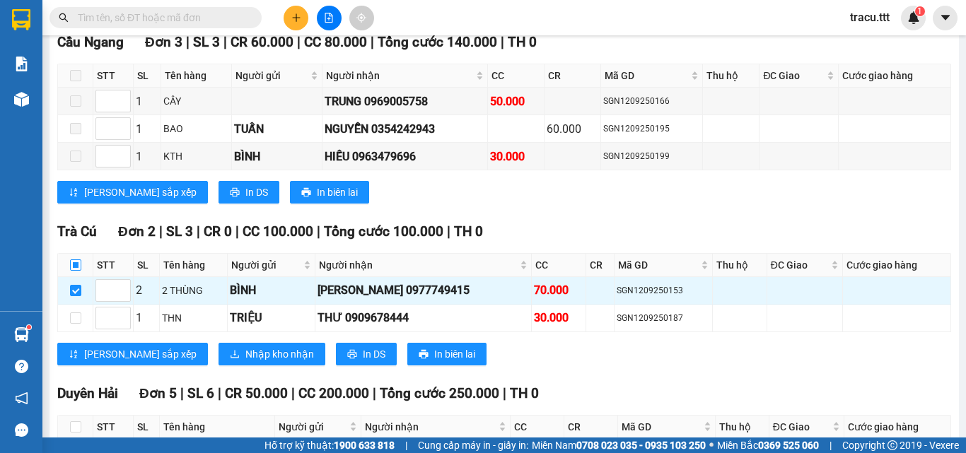
click at [77, 271] on input "checkbox" at bounding box center [75, 265] width 11 height 11
checkbox input "true"
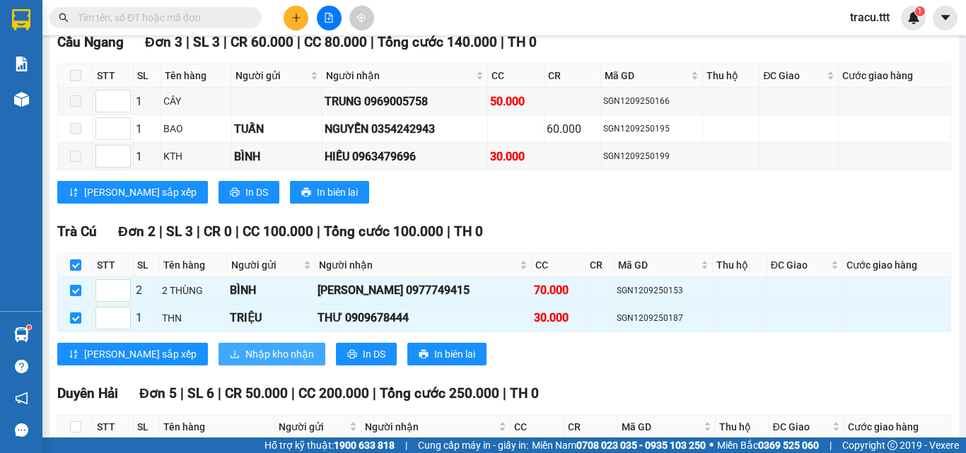
click at [245, 359] on span "Nhập kho nhận" at bounding box center [279, 354] width 69 height 16
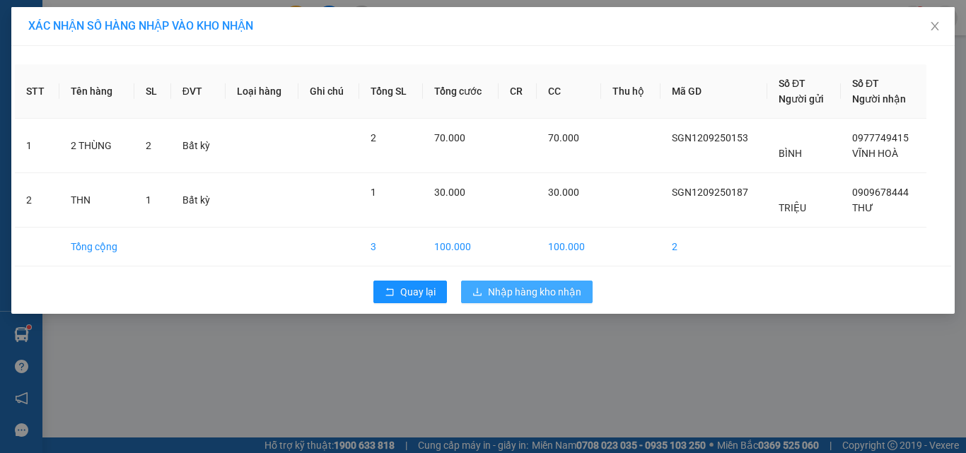
click at [576, 290] on span "Nhập hàng kho nhận" at bounding box center [534, 292] width 93 height 16
